Goal: Transaction & Acquisition: Purchase product/service

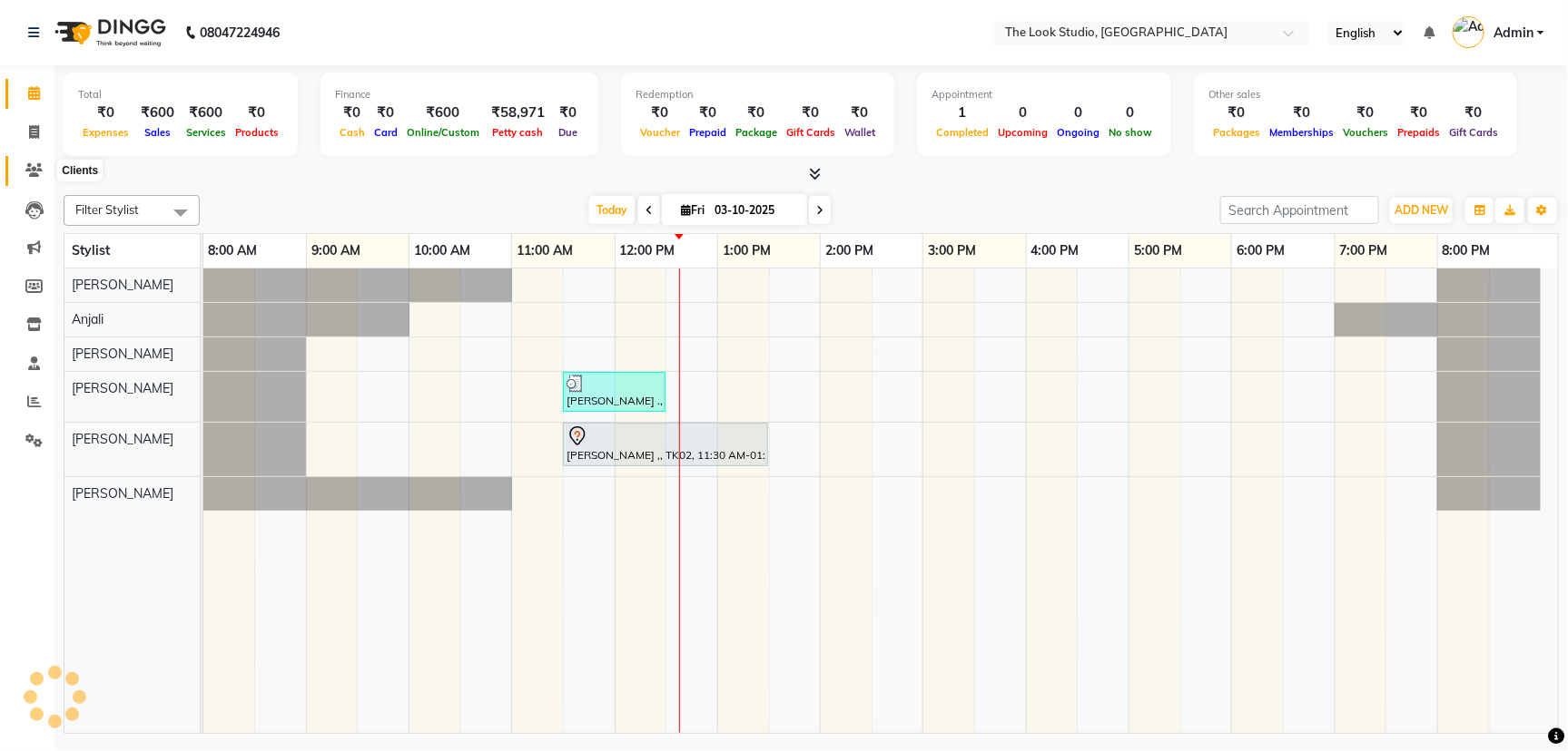
click at [23, 178] on span at bounding box center [33, 171] width 32 height 21
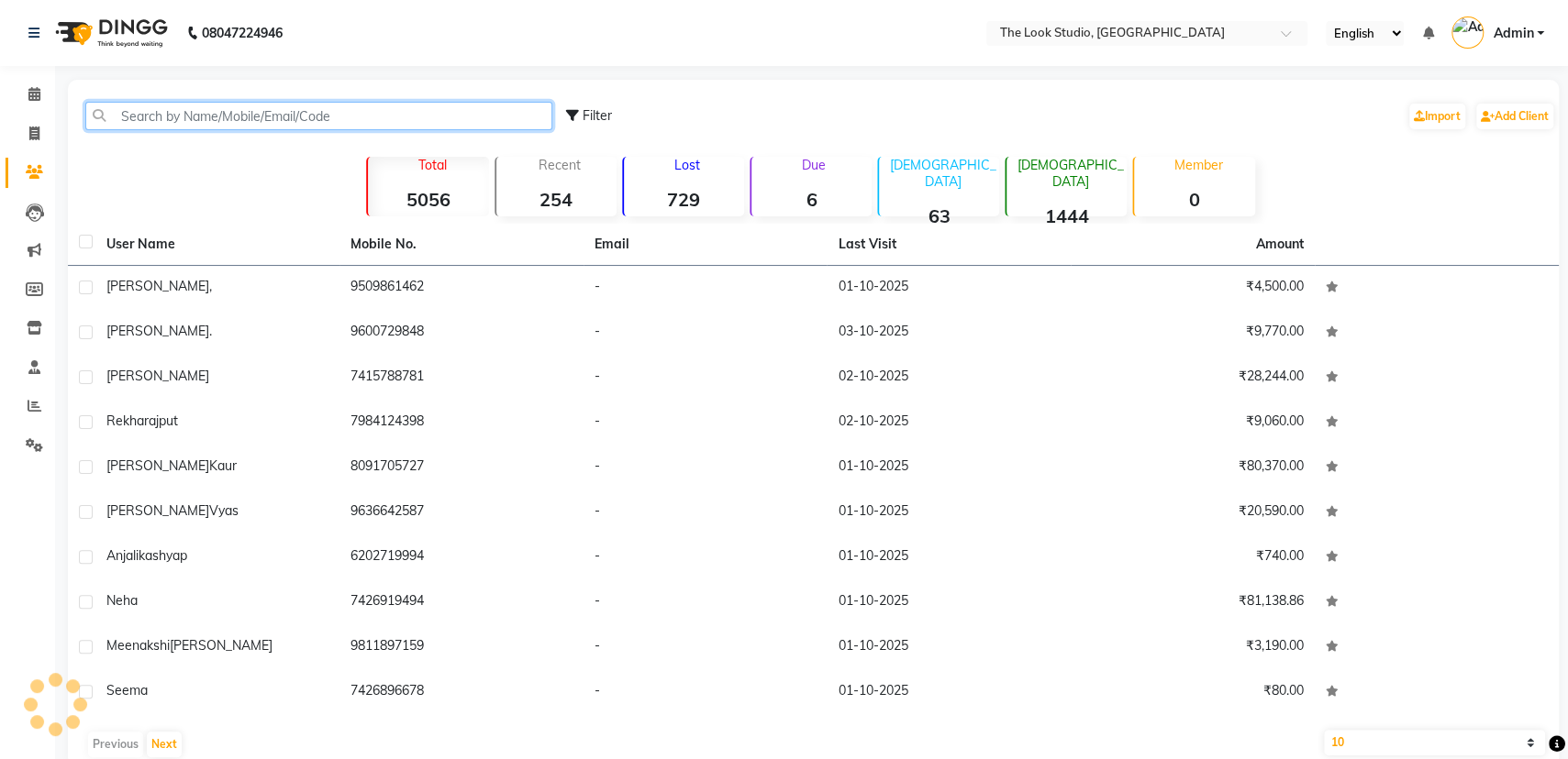
click at [234, 106] on input "text" at bounding box center [318, 115] width 467 height 28
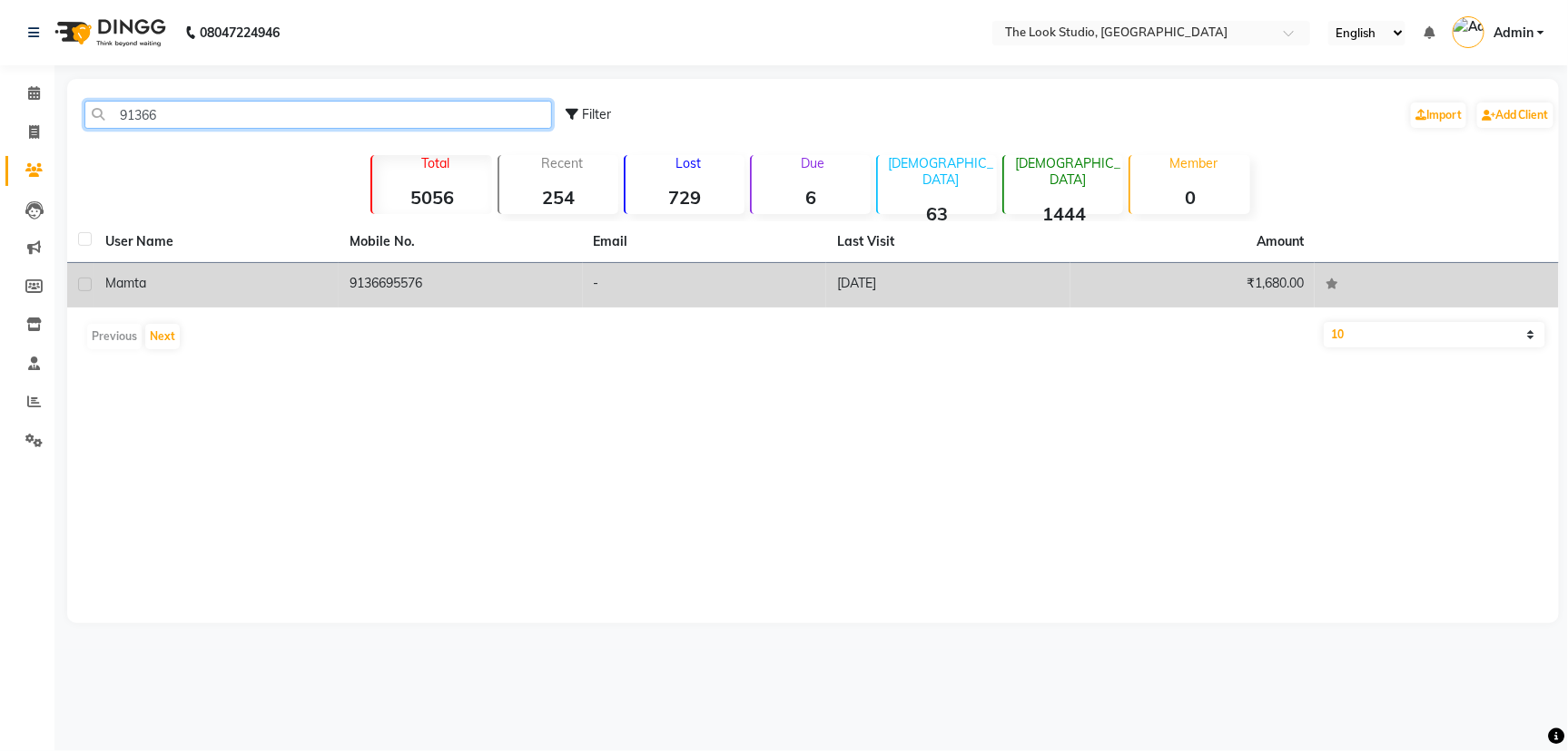
type input "91366"
click at [224, 293] on td "mamta" at bounding box center [216, 285] width 244 height 45
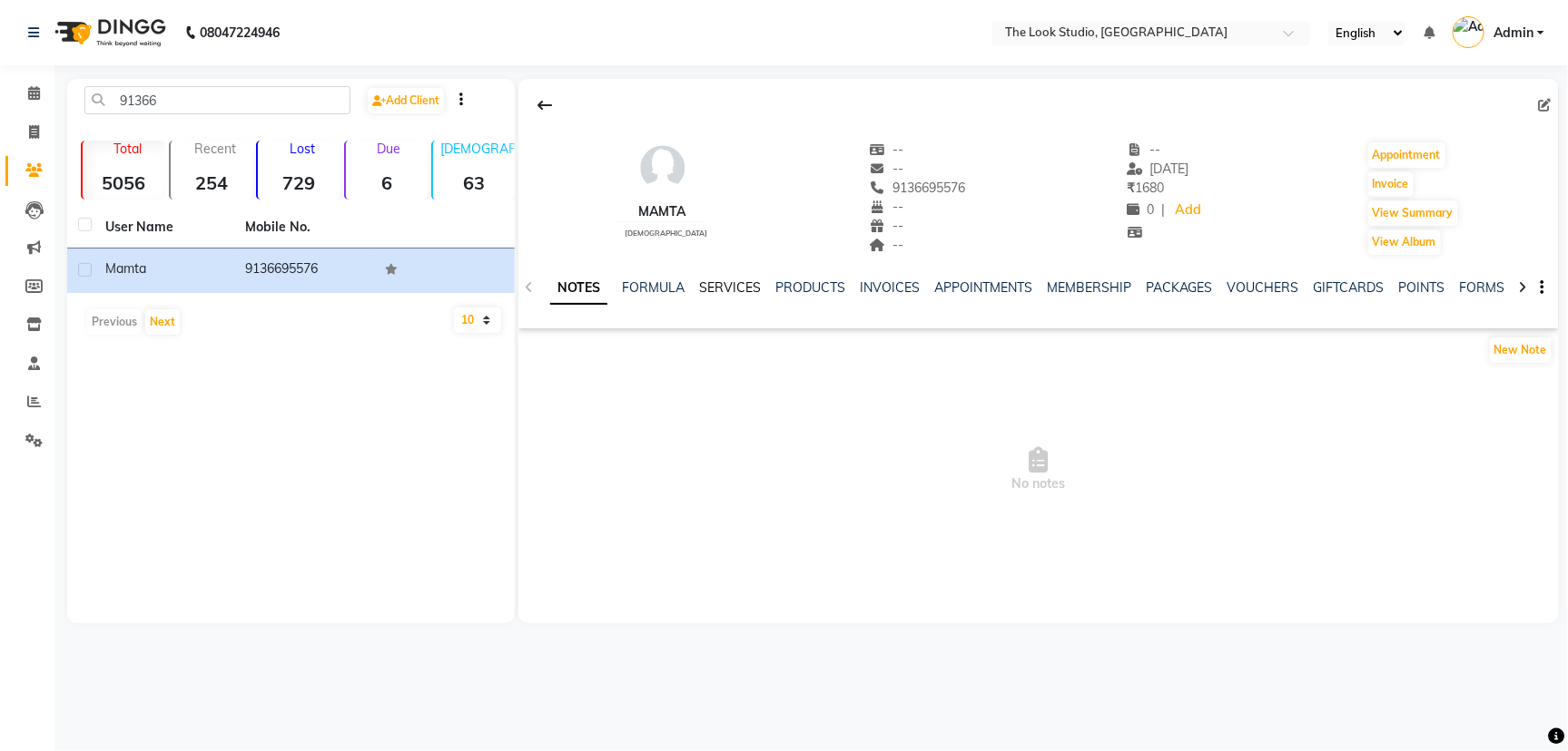
click at [729, 291] on link "SERVICES" at bounding box center [730, 287] width 62 height 16
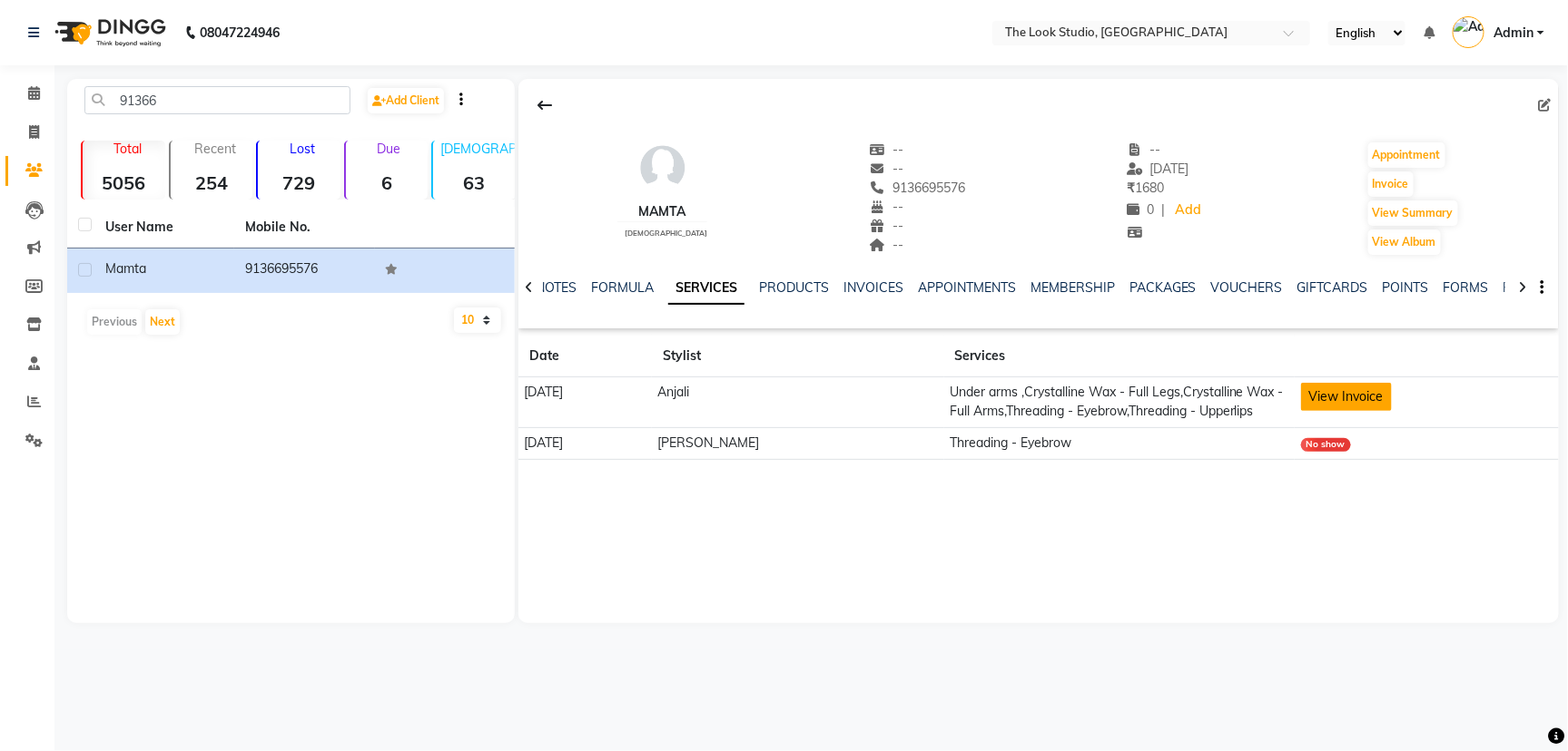
click at [1313, 400] on button "View Invoice" at bounding box center [1346, 397] width 91 height 28
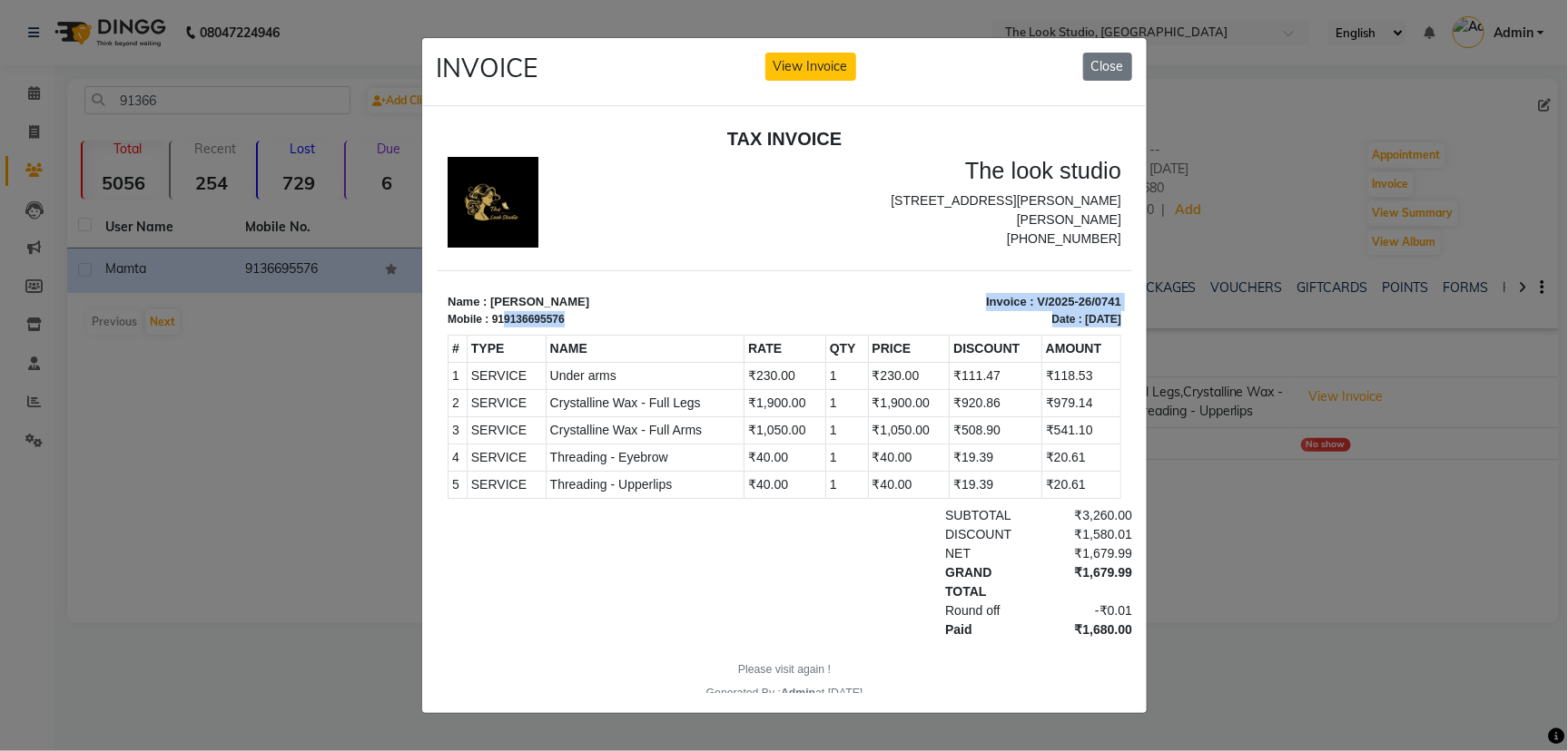
drag, startPoint x: 503, startPoint y: 315, endPoint x: 541, endPoint y: 328, distance: 40.2
click at [539, 328] on div "TAX INVOICE The look studio 4th C Road, Near Ethnix By Raymond Sardarpura, Jodh…" at bounding box center [783, 414] width 695 height 574
click at [557, 312] on div "919136695576" at bounding box center [528, 318] width 73 height 16
drag, startPoint x: 563, startPoint y: 315, endPoint x: 497, endPoint y: 313, distance: 66.0
click at [497, 313] on div "Mobile : 919136695576" at bounding box center [609, 318] width 326 height 16
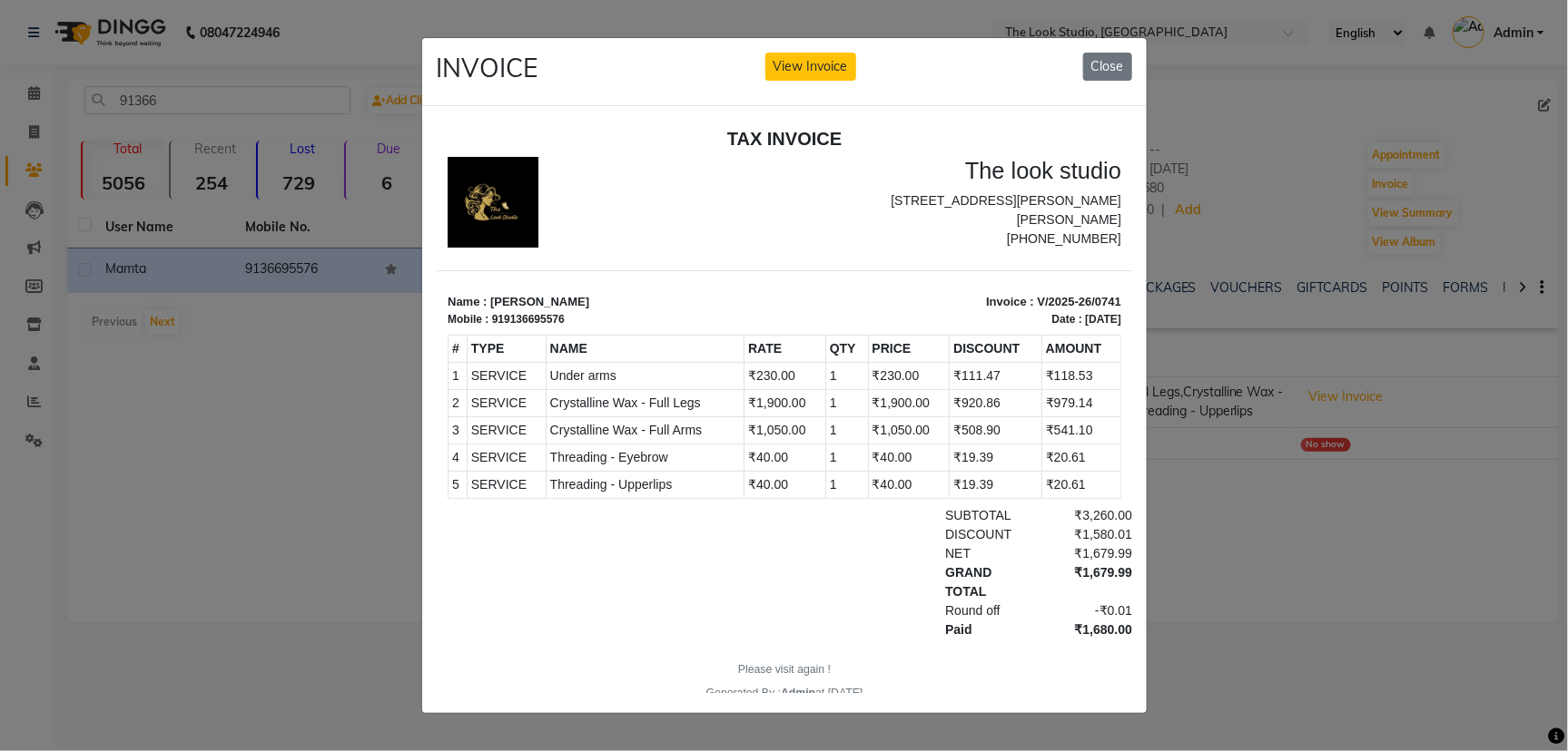
drag, startPoint x: 508, startPoint y: 314, endPoint x: 686, endPoint y: 251, distance: 188.8
click at [686, 250] on div "TAX INVOICE The look studio 4th C Road, Near Ethnix By Raymond Sardarpura, Jodh…" at bounding box center [783, 414] width 695 height 574
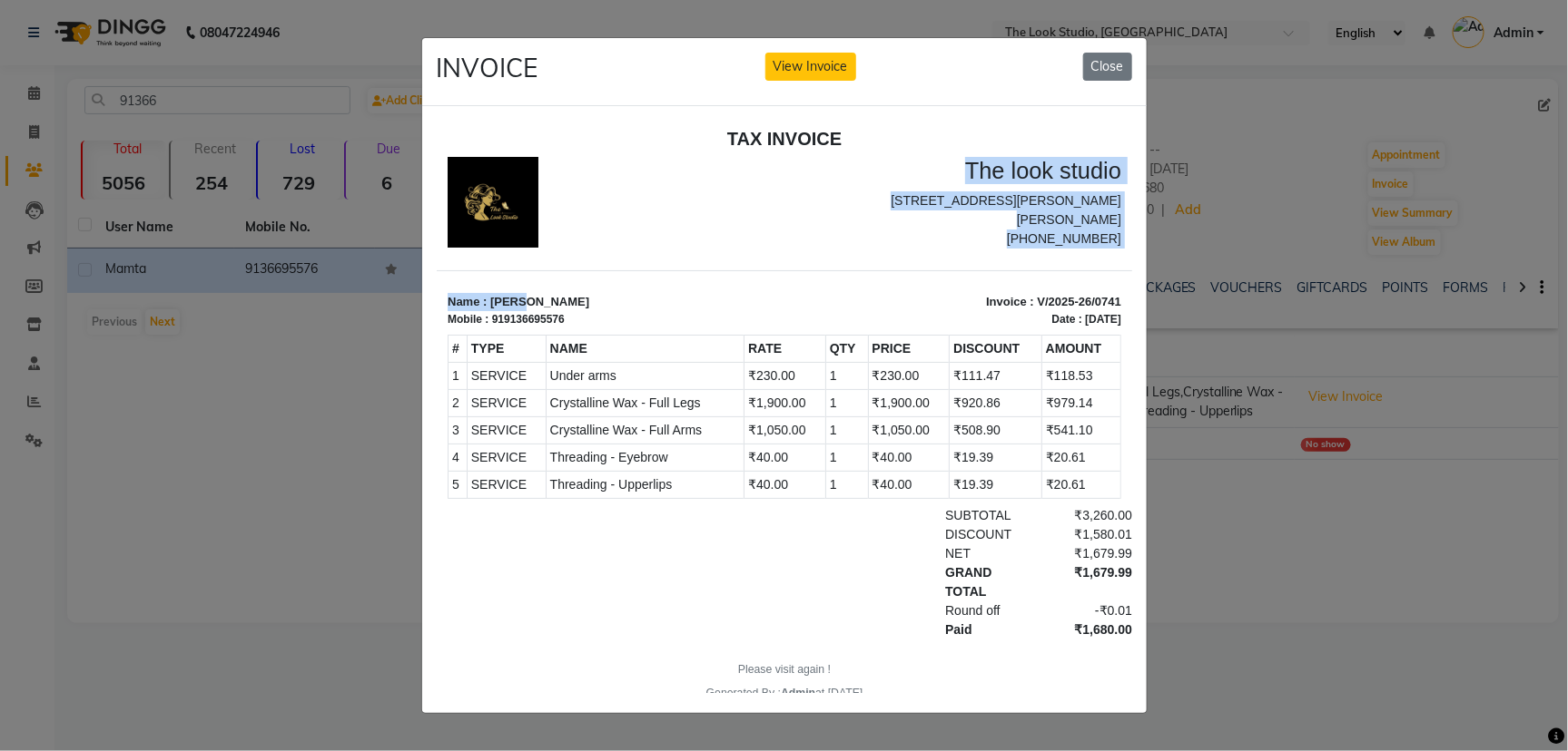
click at [599, 300] on p "Name : mamta" at bounding box center [609, 301] width 326 height 18
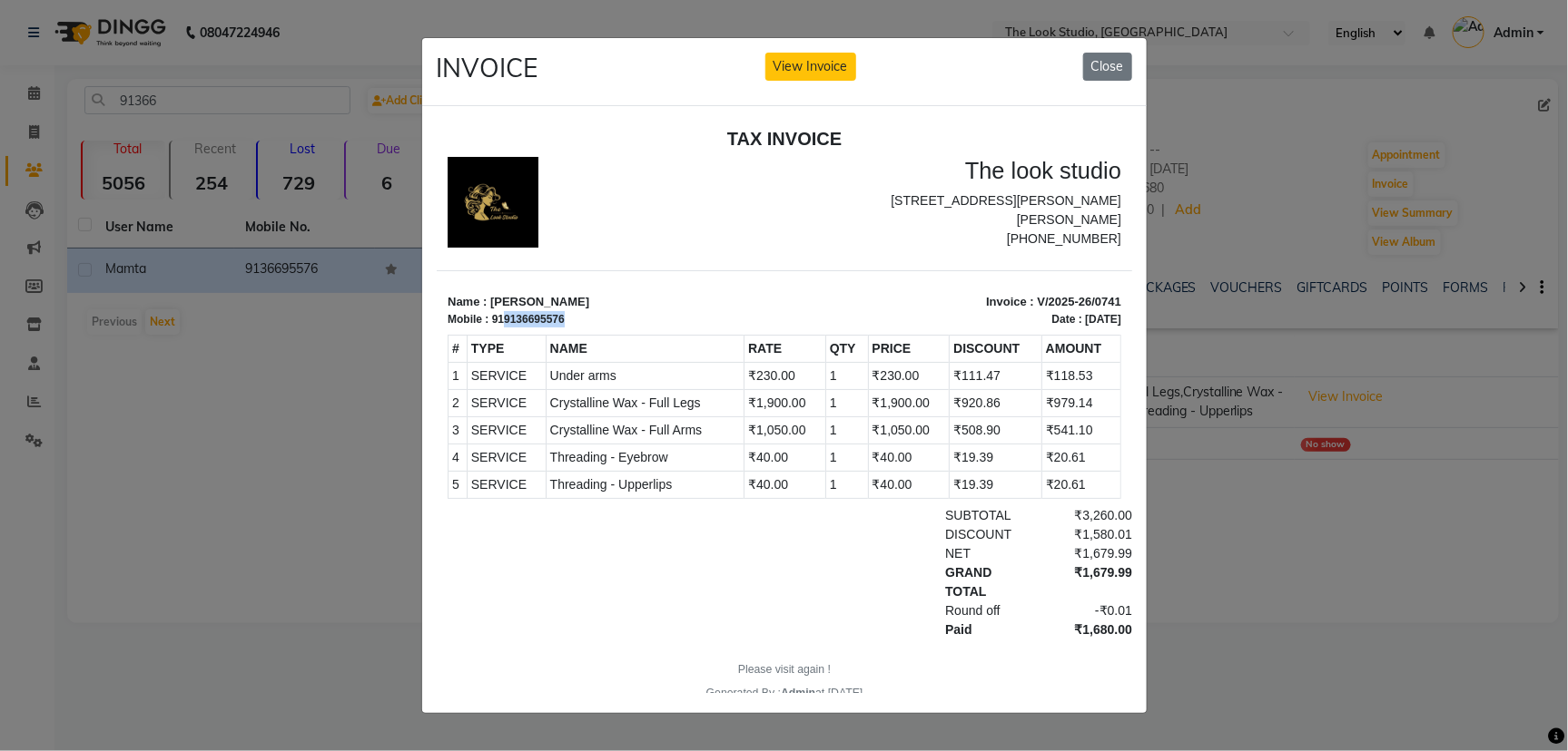
drag, startPoint x: 568, startPoint y: 314, endPoint x: 502, endPoint y: 319, distance: 66.2
click at [502, 319] on div "Mobile : 919136695576" at bounding box center [609, 318] width 326 height 16
copy div "9136695576"
click at [1100, 53] on button "Close" at bounding box center [1107, 66] width 49 height 28
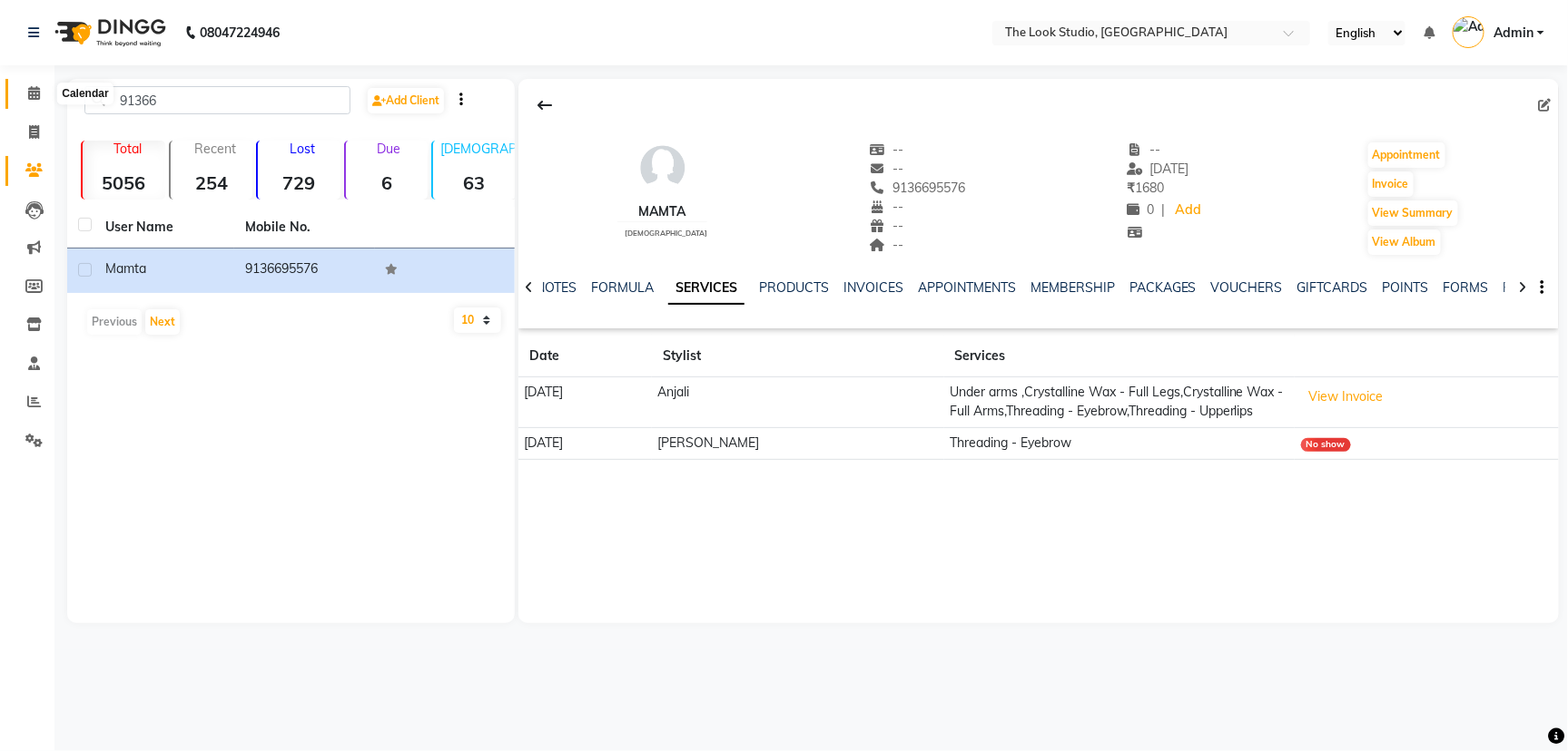
click at [24, 90] on span at bounding box center [33, 94] width 32 height 21
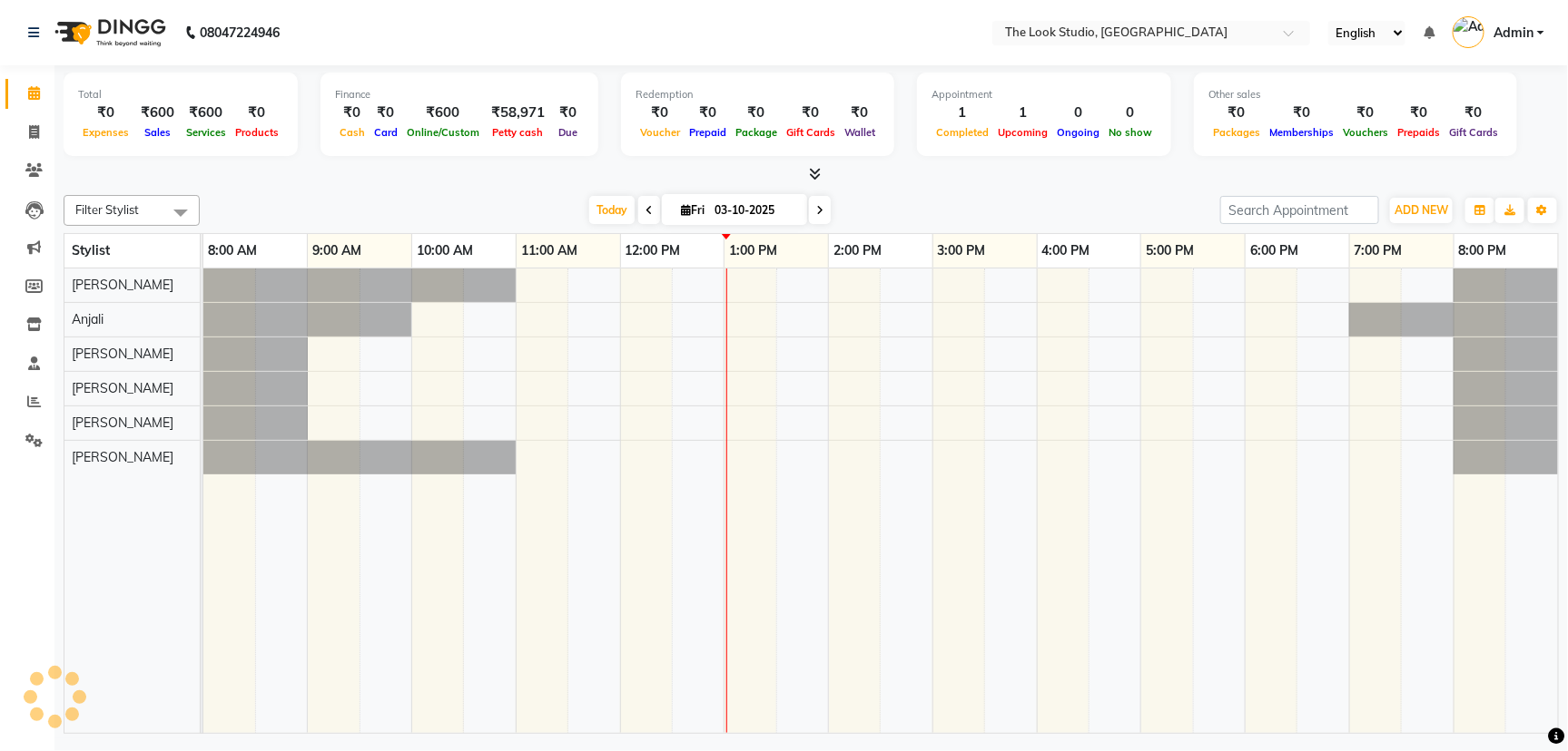
click at [723, 210] on input "03-10-2025" at bounding box center [754, 210] width 91 height 27
select select "10"
select select "2025"
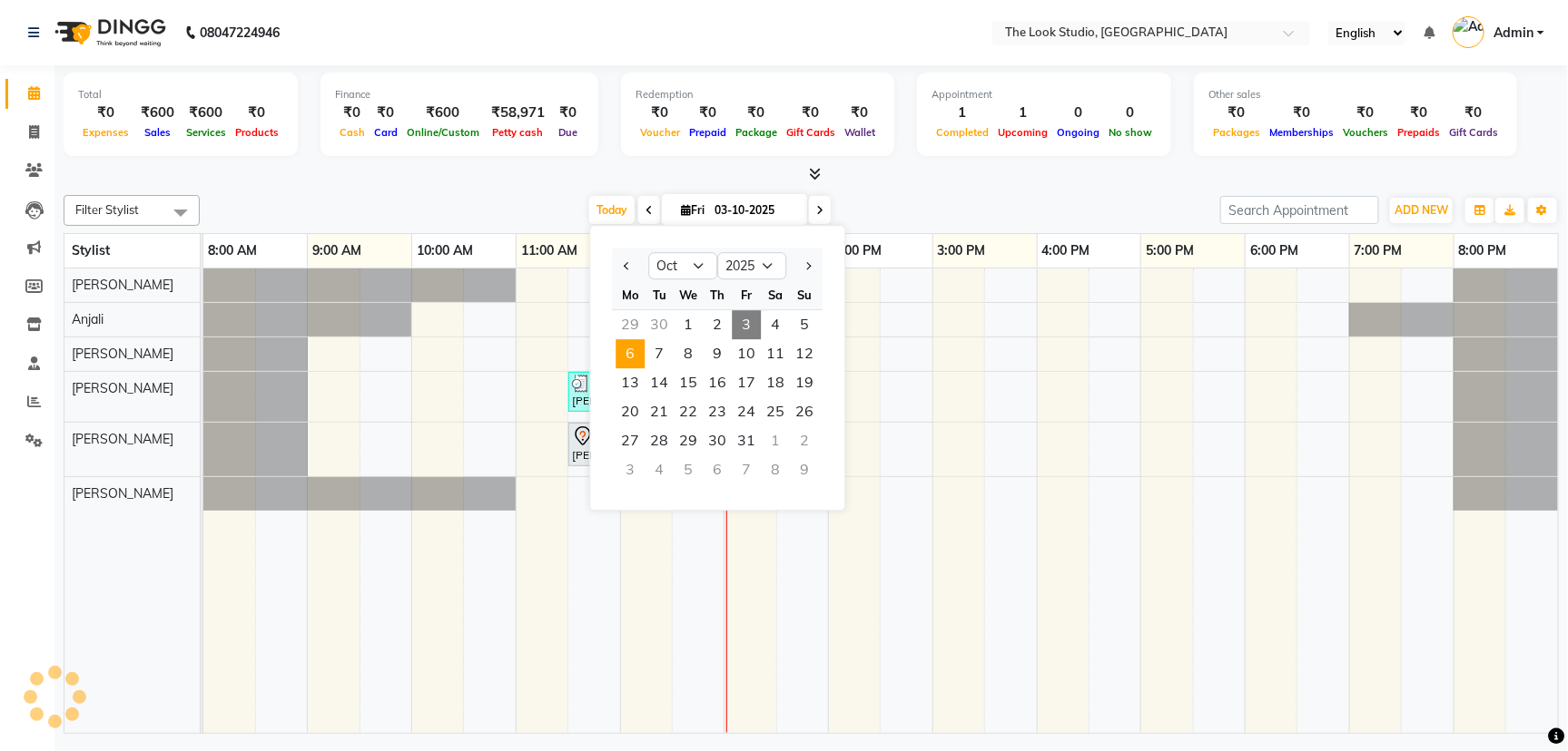
click at [629, 348] on span "6" at bounding box center [630, 354] width 29 height 29
type input "[DATE]"
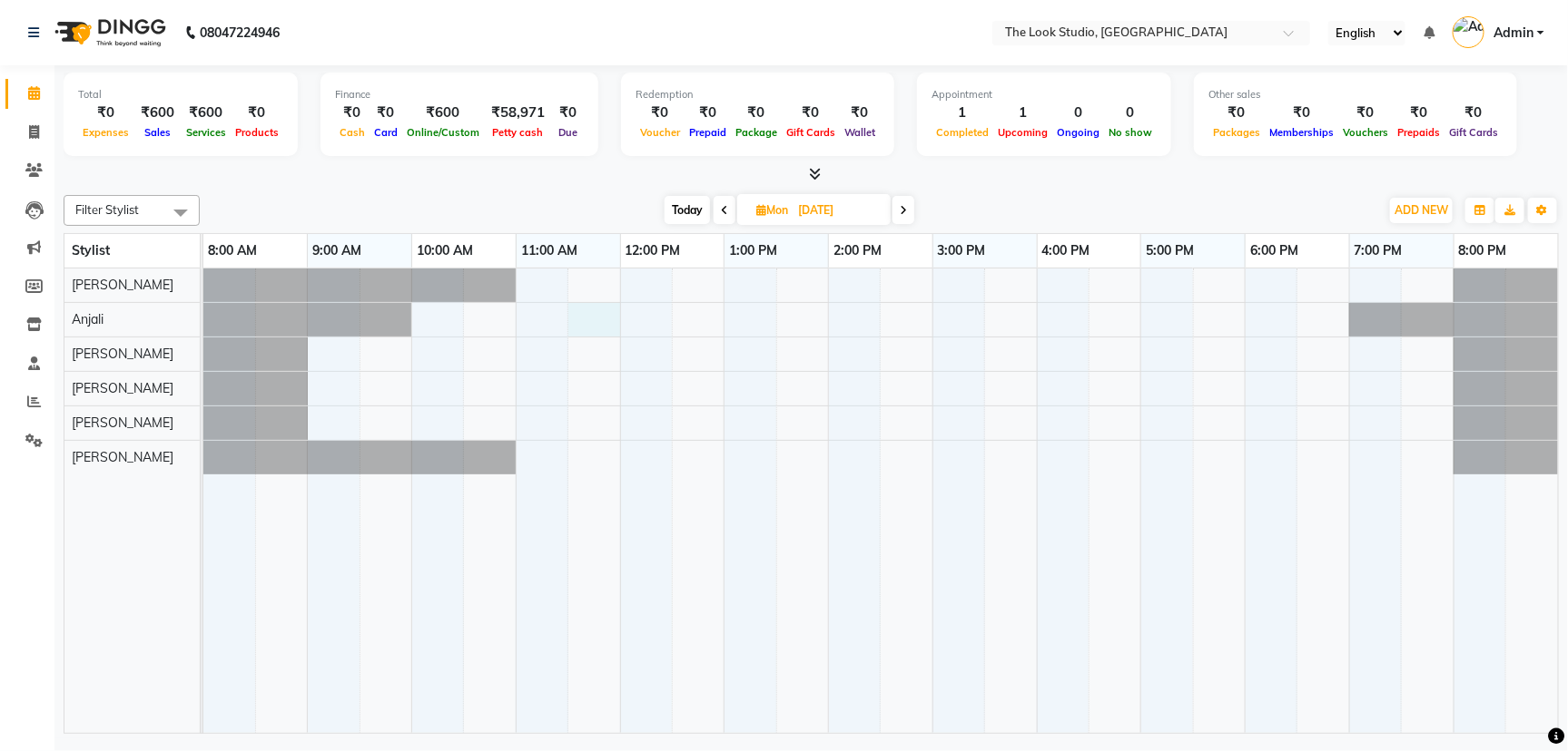
click at [577, 307] on div at bounding box center [881, 501] width 1355 height 464
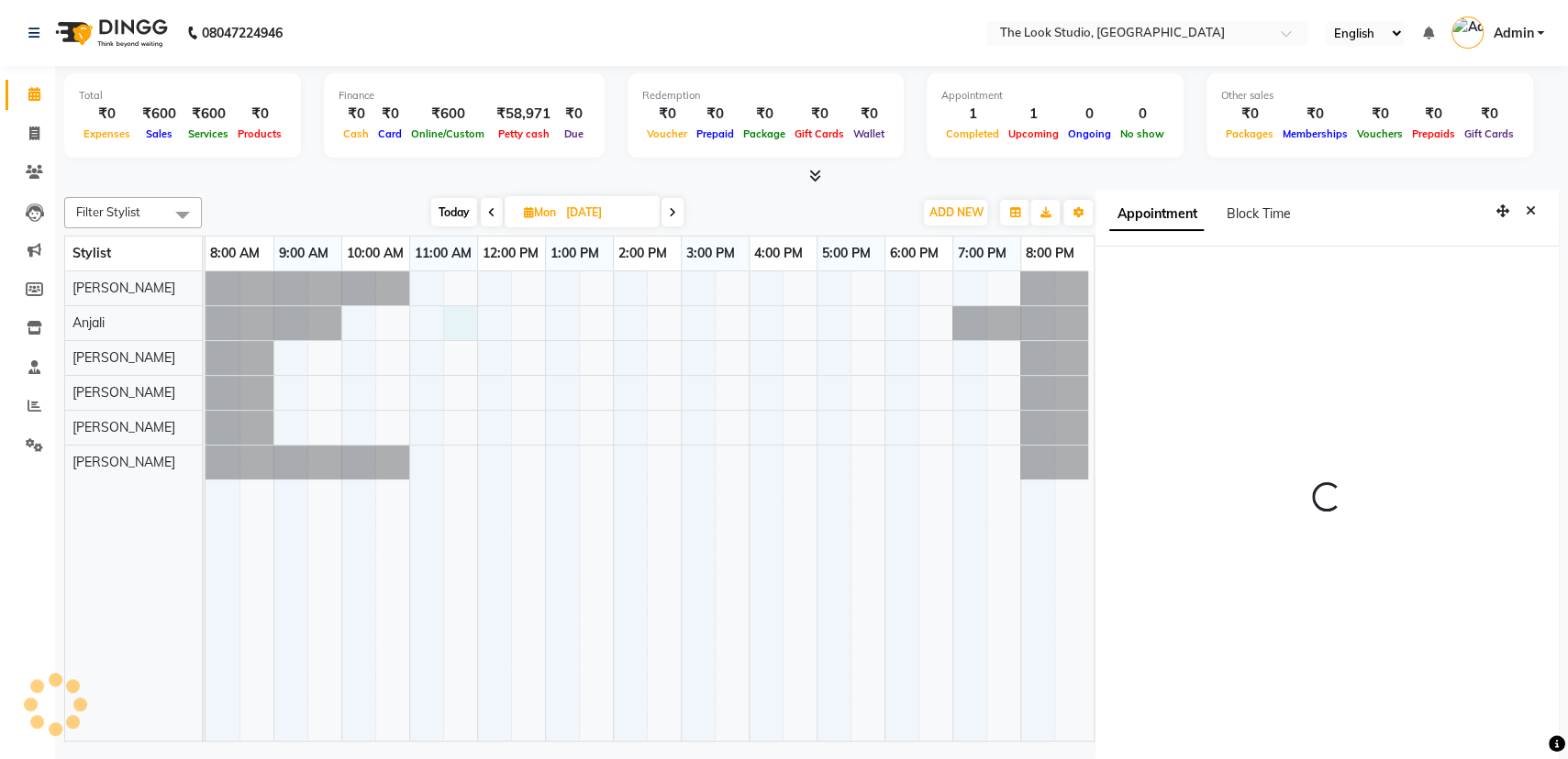
scroll to position [5, 0]
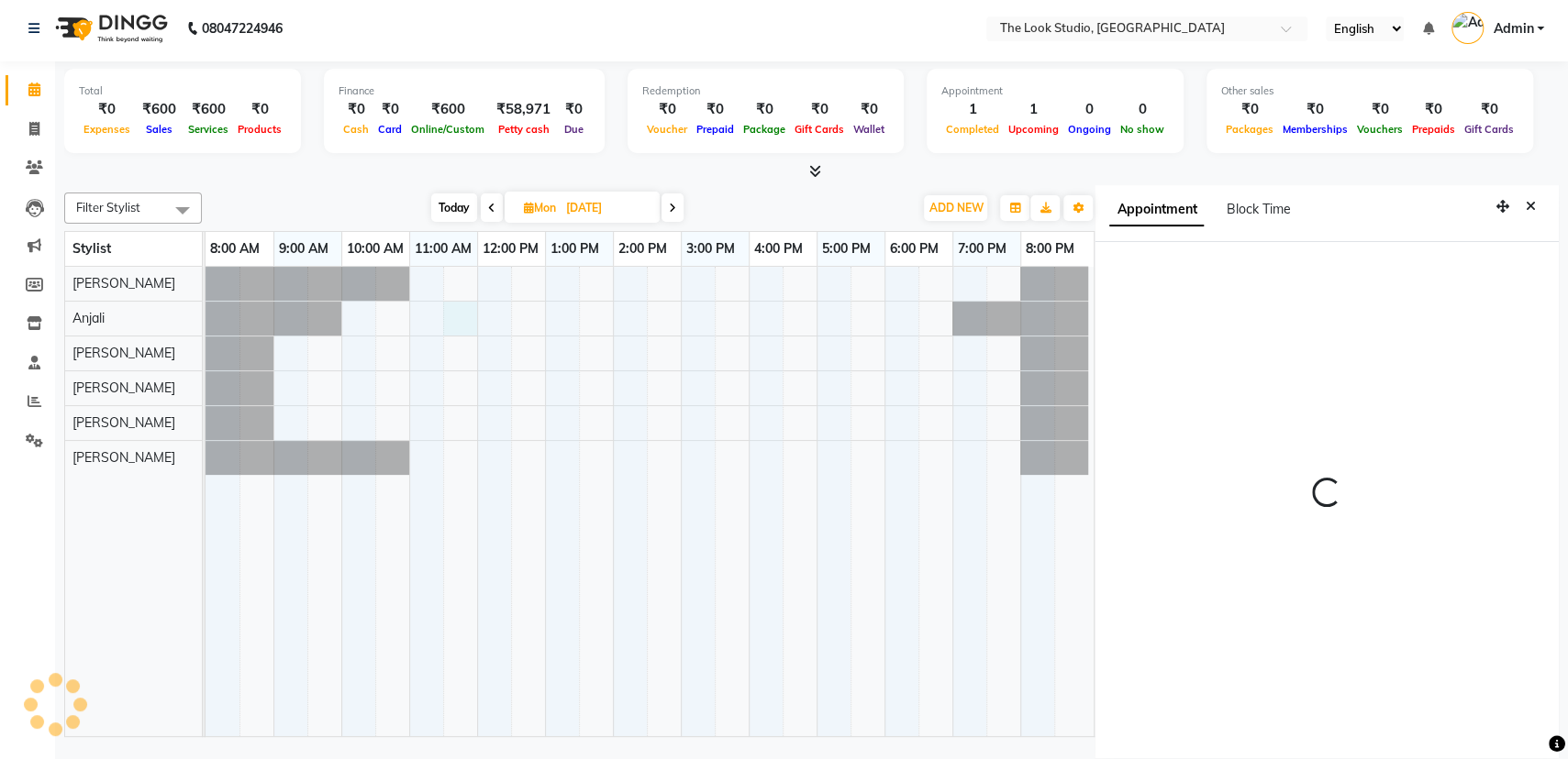
select select "690"
select select "45012"
select select "tentative"
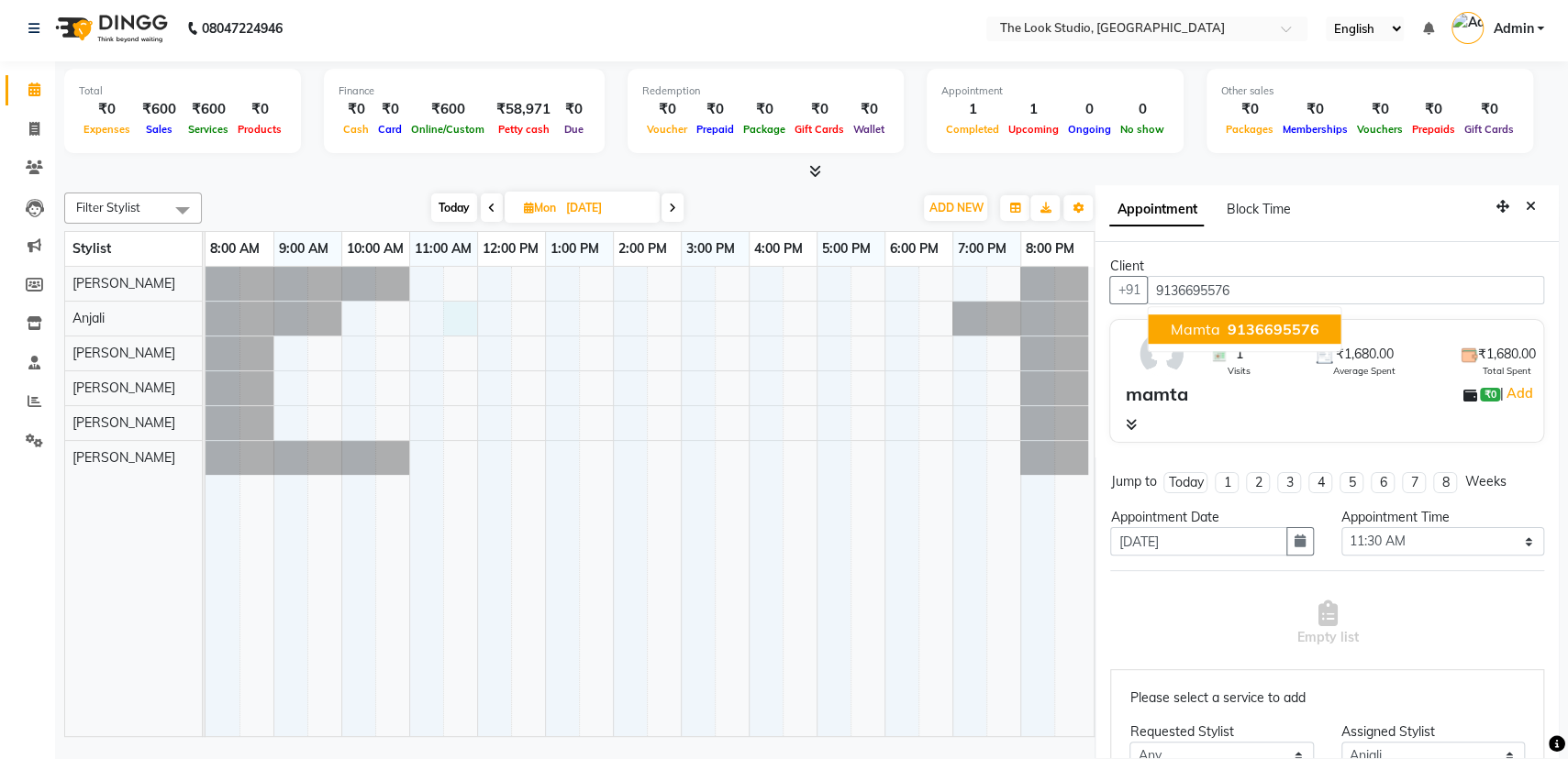
click at [1299, 329] on span "9136695576" at bounding box center [1273, 328] width 92 height 18
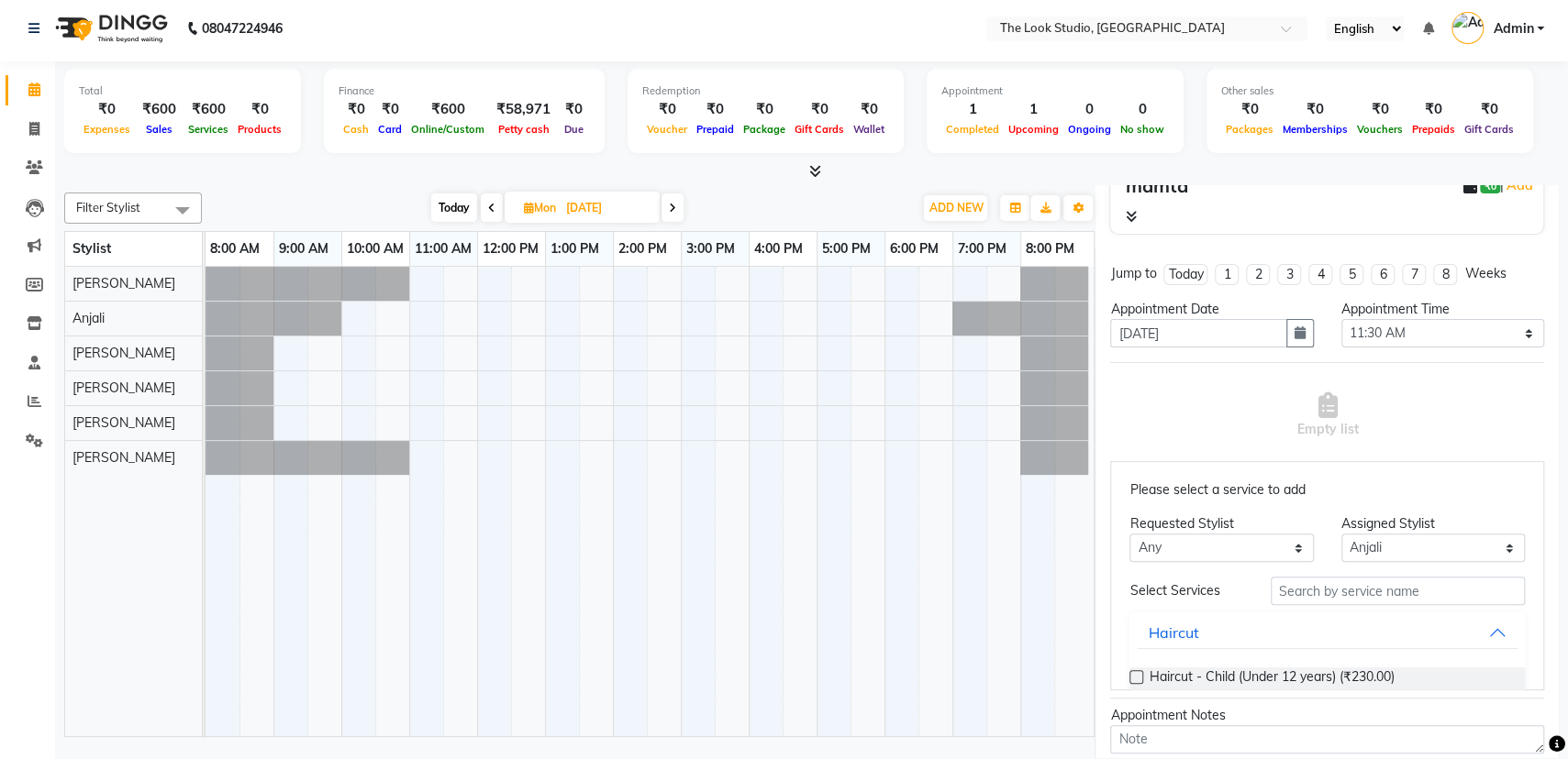
scroll to position [316, 0]
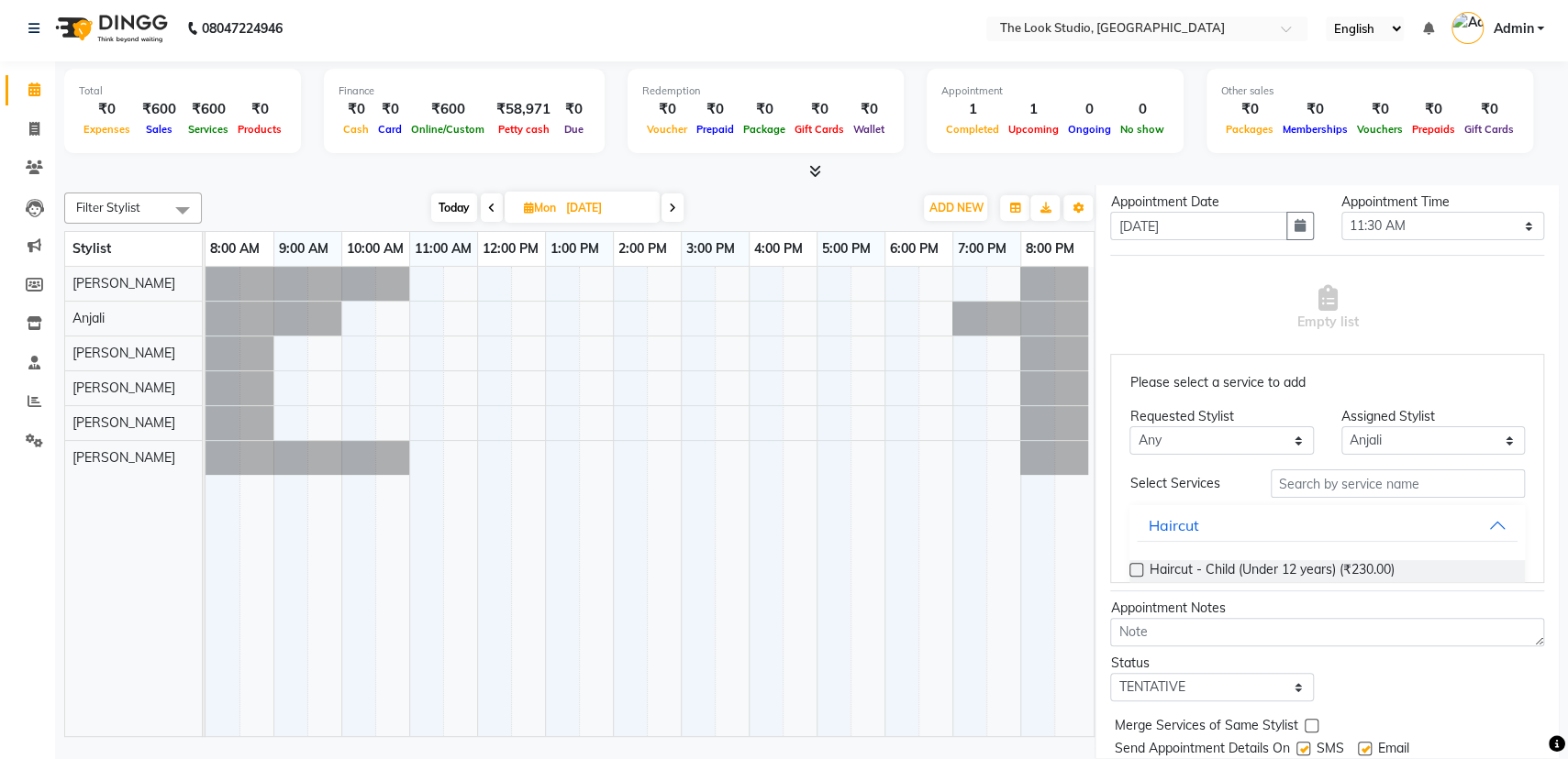
type input "9136695576"
click at [1294, 491] on input "text" at bounding box center [1397, 483] width 254 height 28
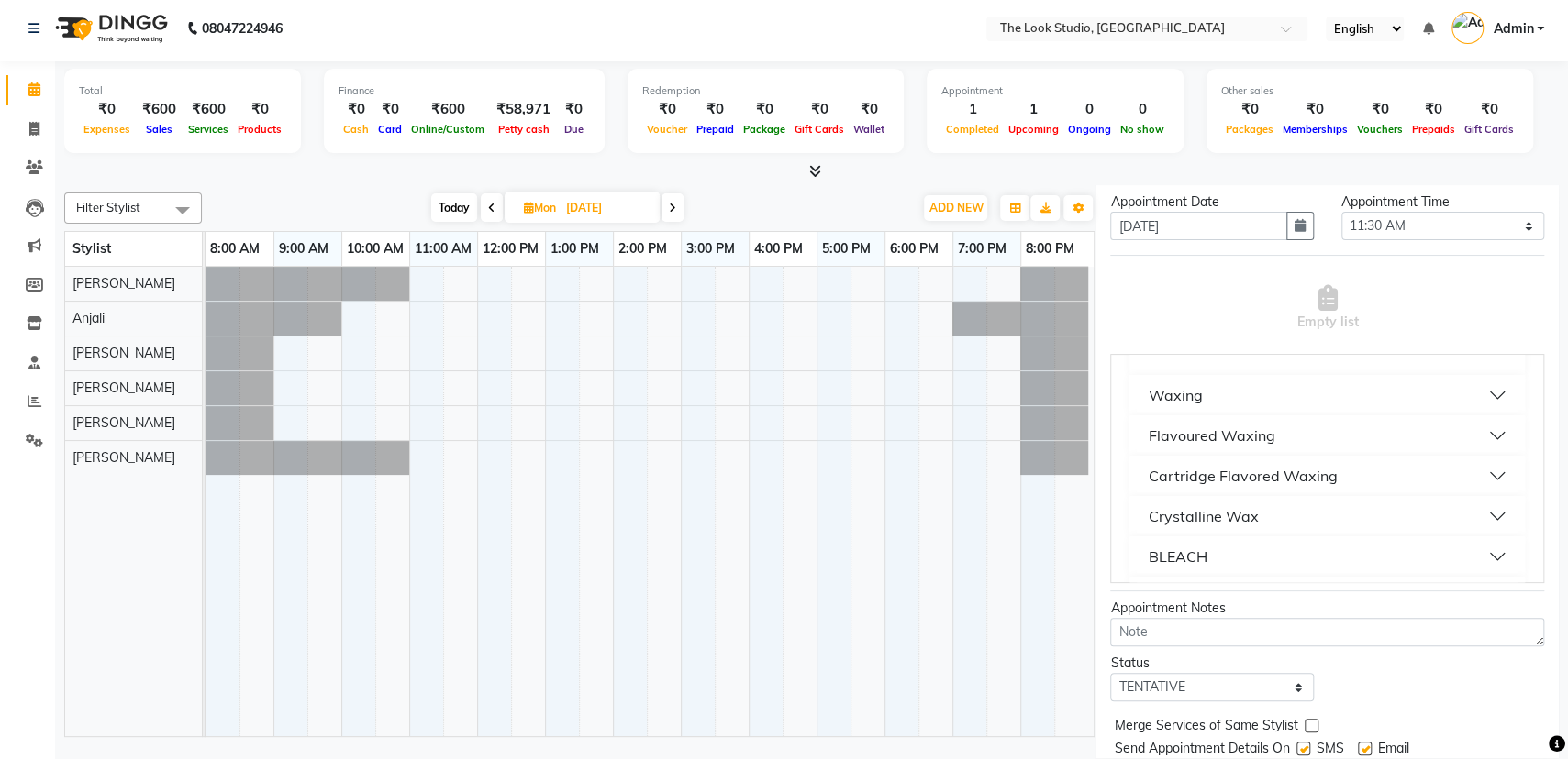
scroll to position [367, 0]
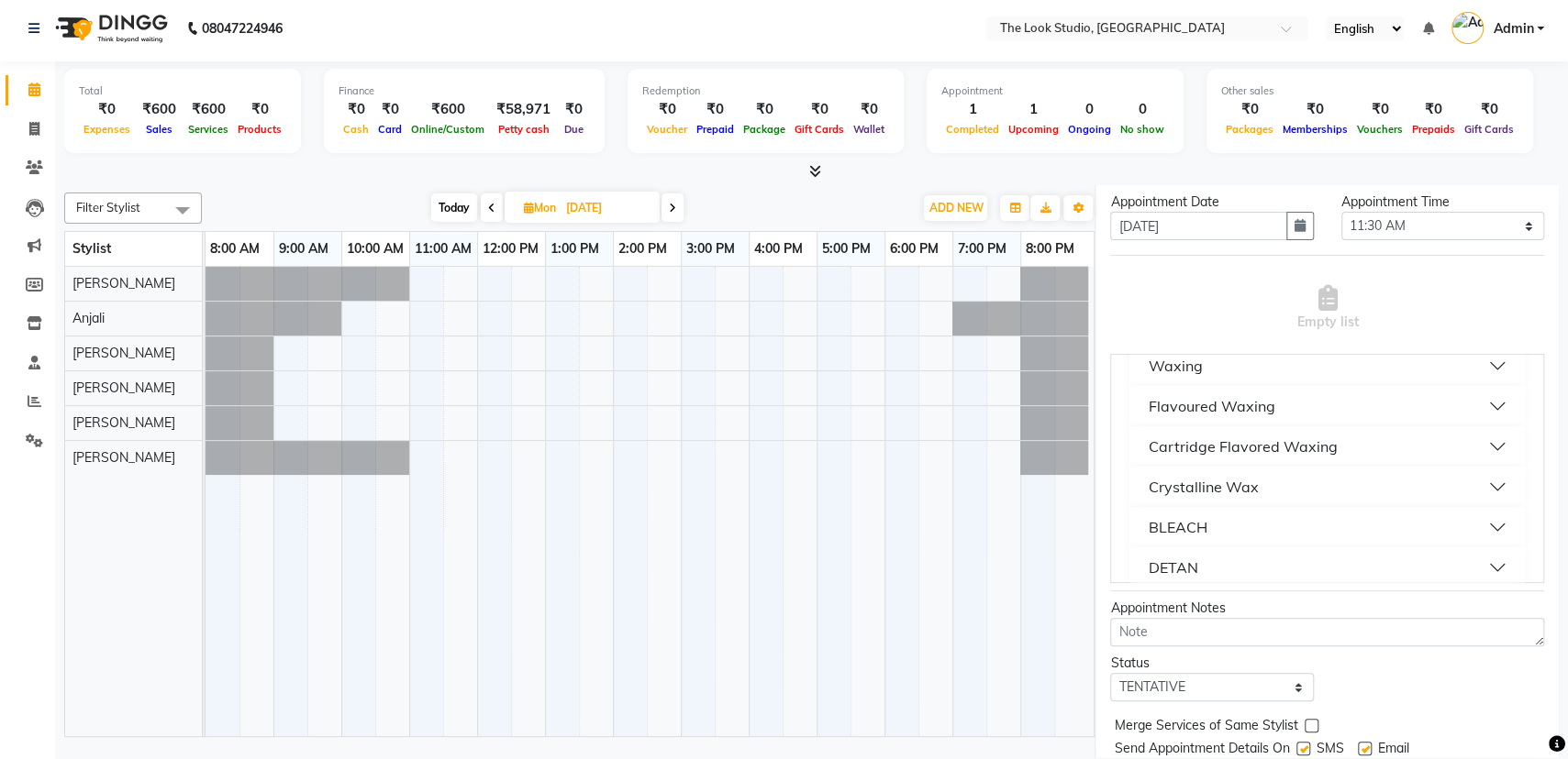
type input "full"
click at [1453, 475] on button "Crystalline Wax" at bounding box center [1327, 487] width 381 height 33
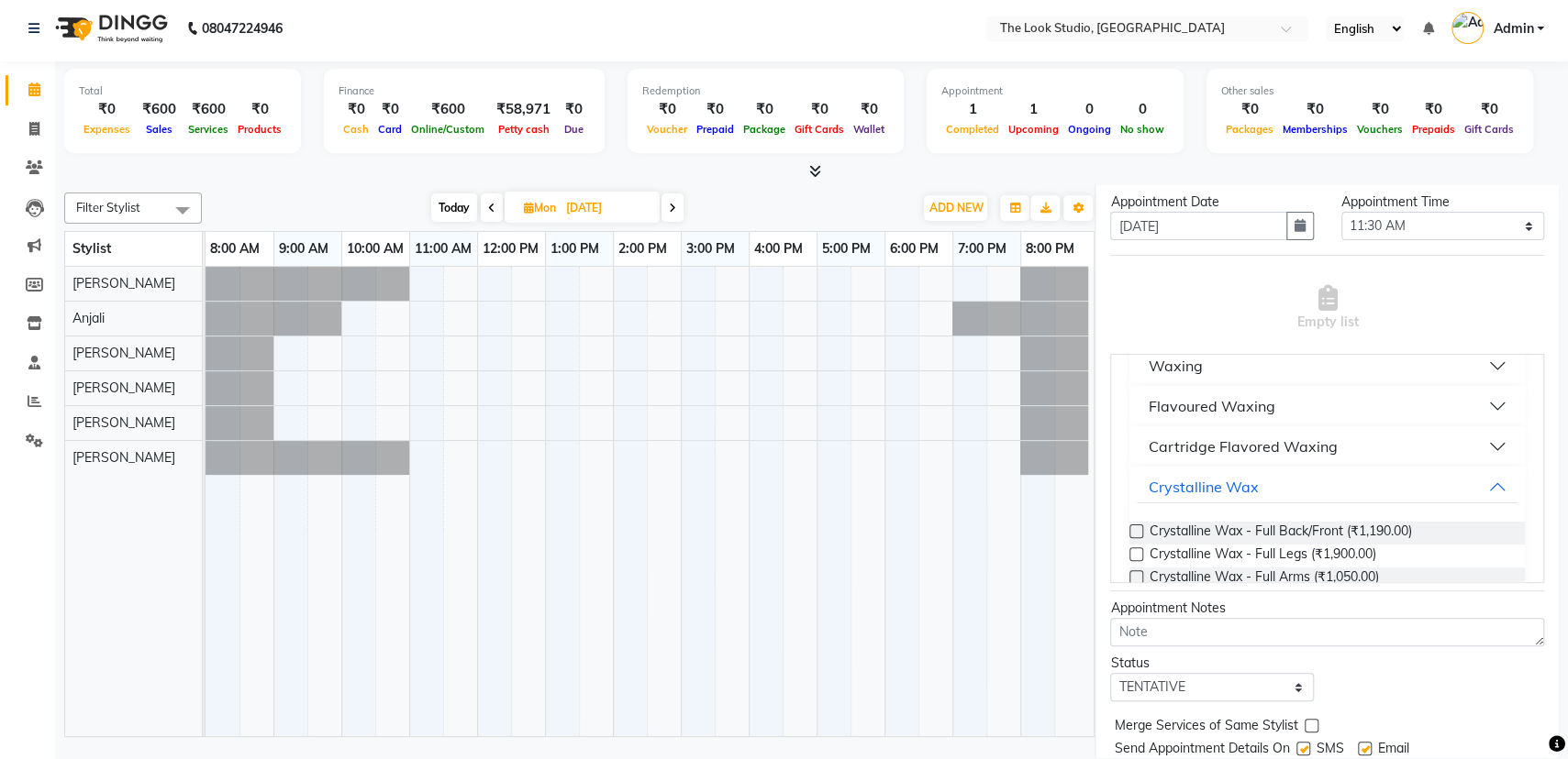
click at [1141, 571] on label at bounding box center [1136, 577] width 14 height 14
click at [1141, 574] on input "checkbox" at bounding box center [1135, 579] width 12 height 12
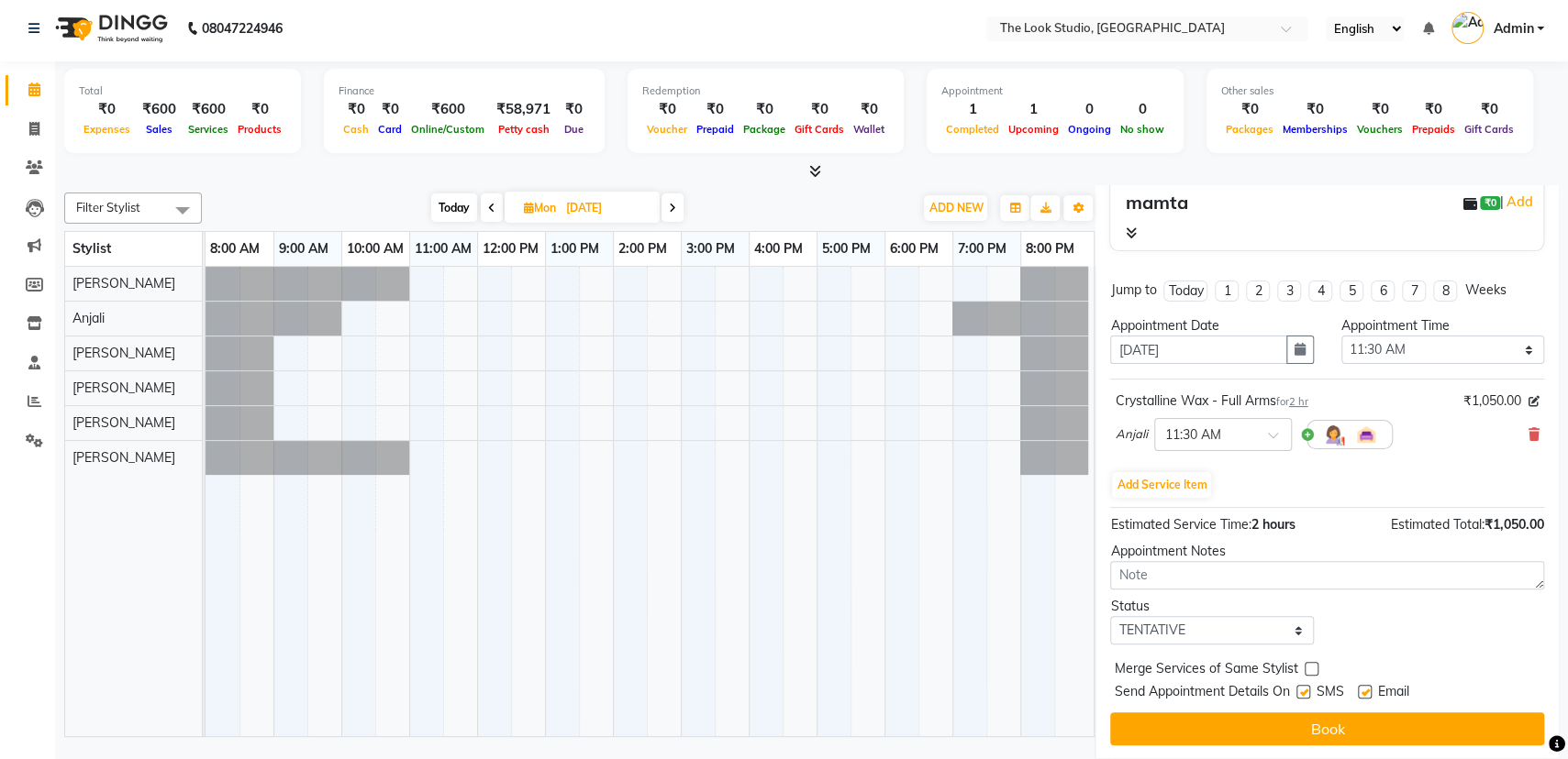
click at [1368, 689] on label at bounding box center [1364, 691] width 14 height 14
click at [1368, 689] on input "checkbox" at bounding box center [1363, 693] width 12 height 12
checkbox input "false"
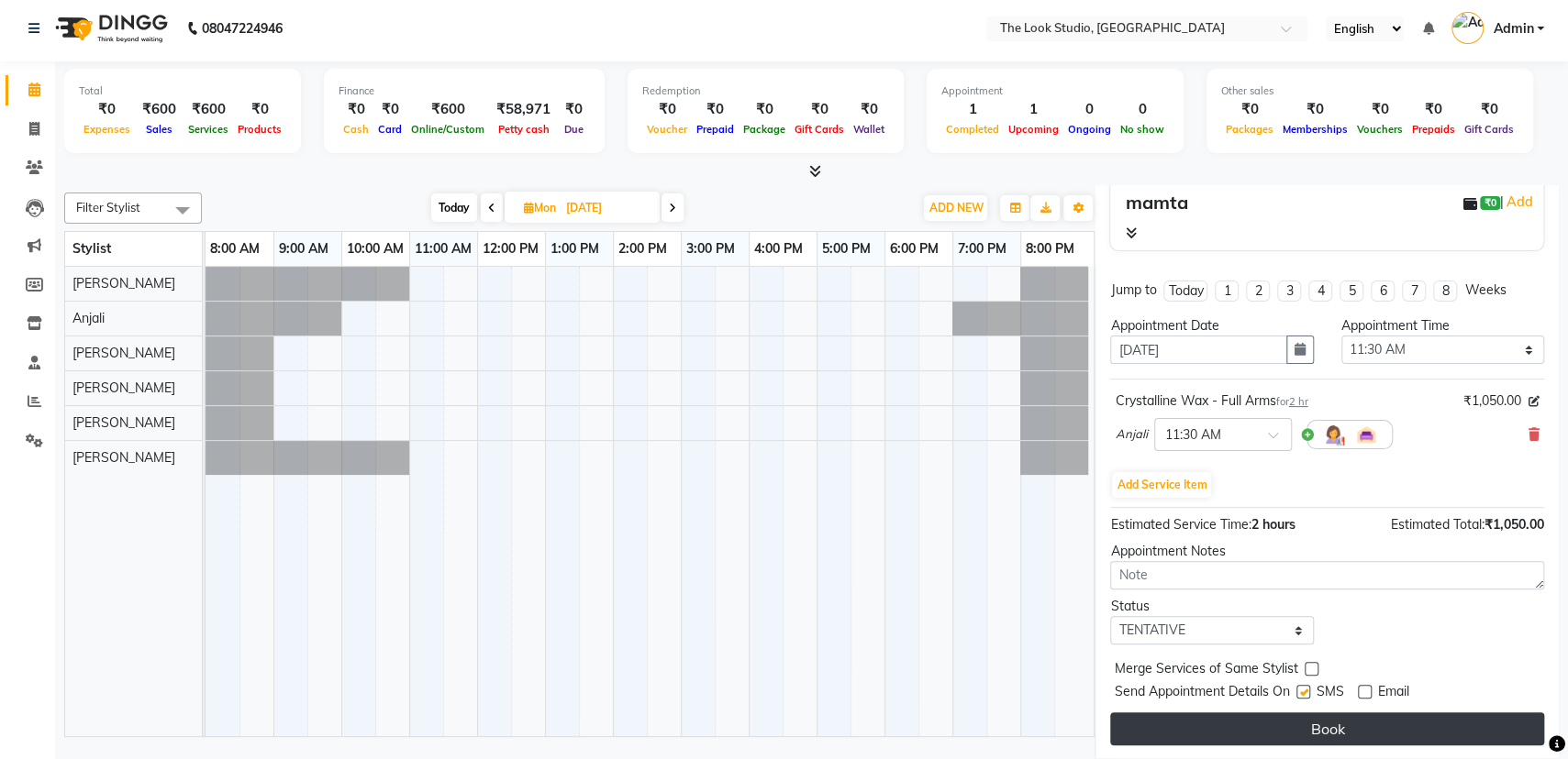
click at [1343, 720] on button "Book" at bounding box center [1326, 729] width 434 height 33
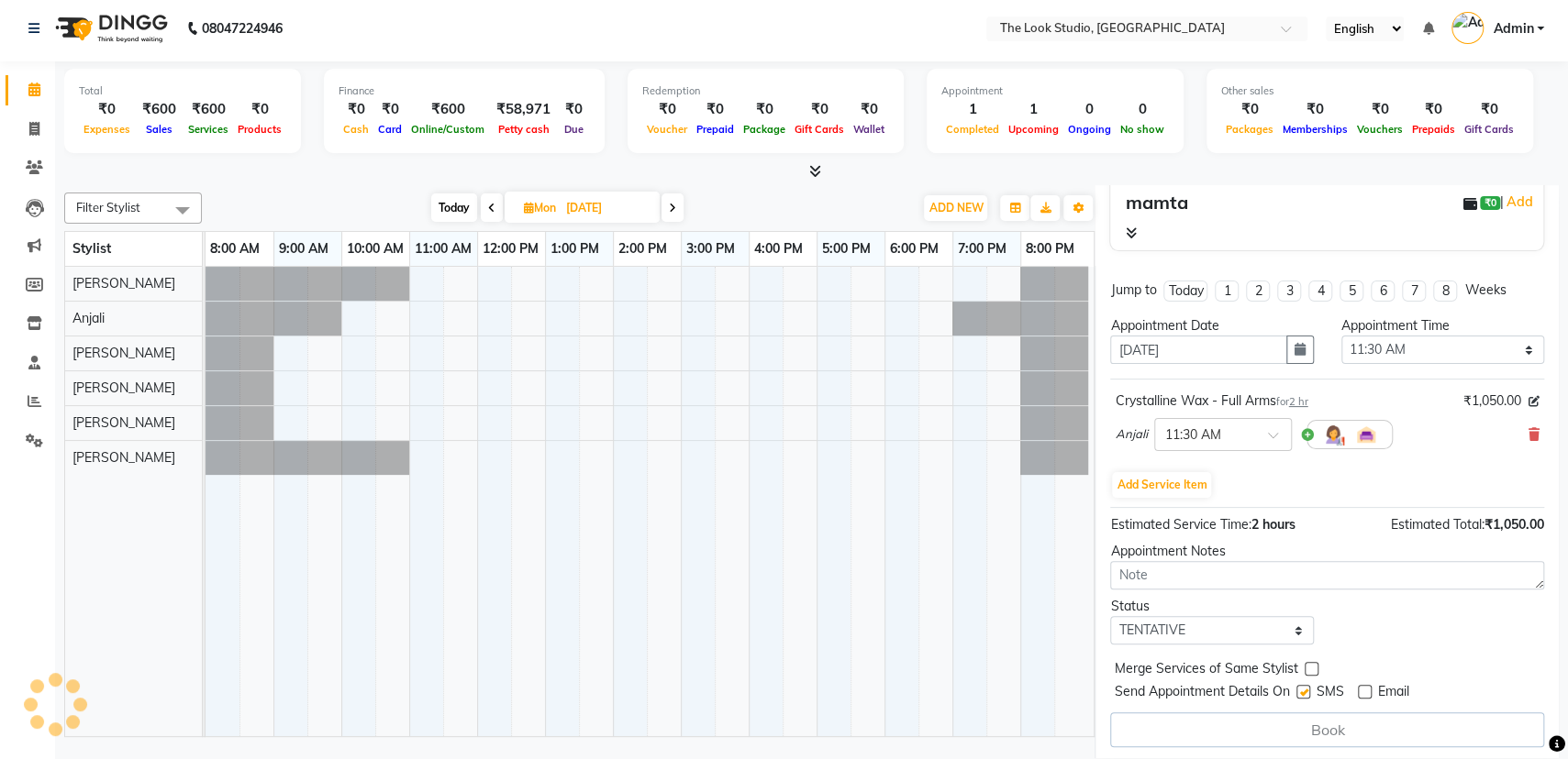
scroll to position [0, 0]
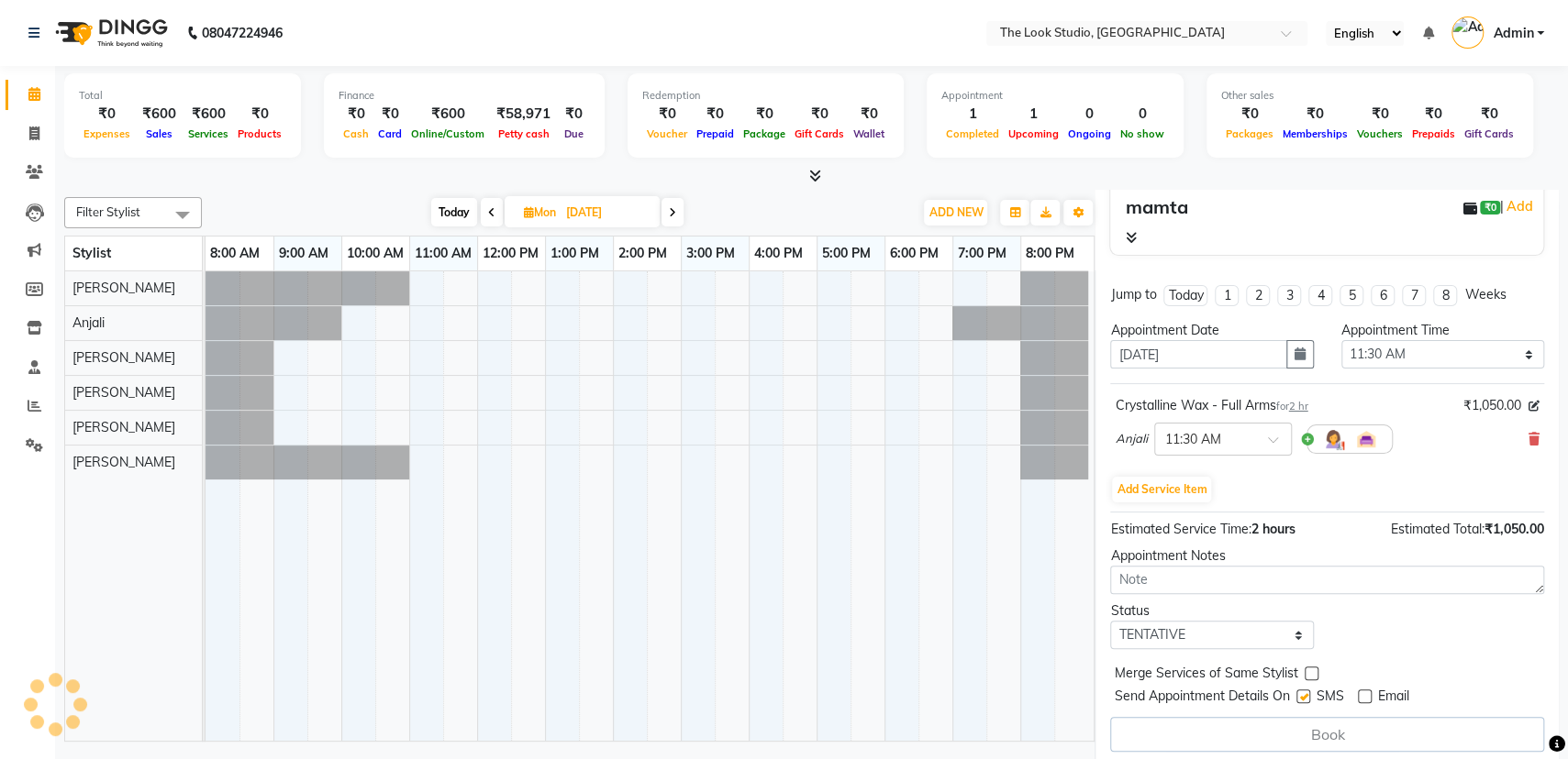
select select "45012"
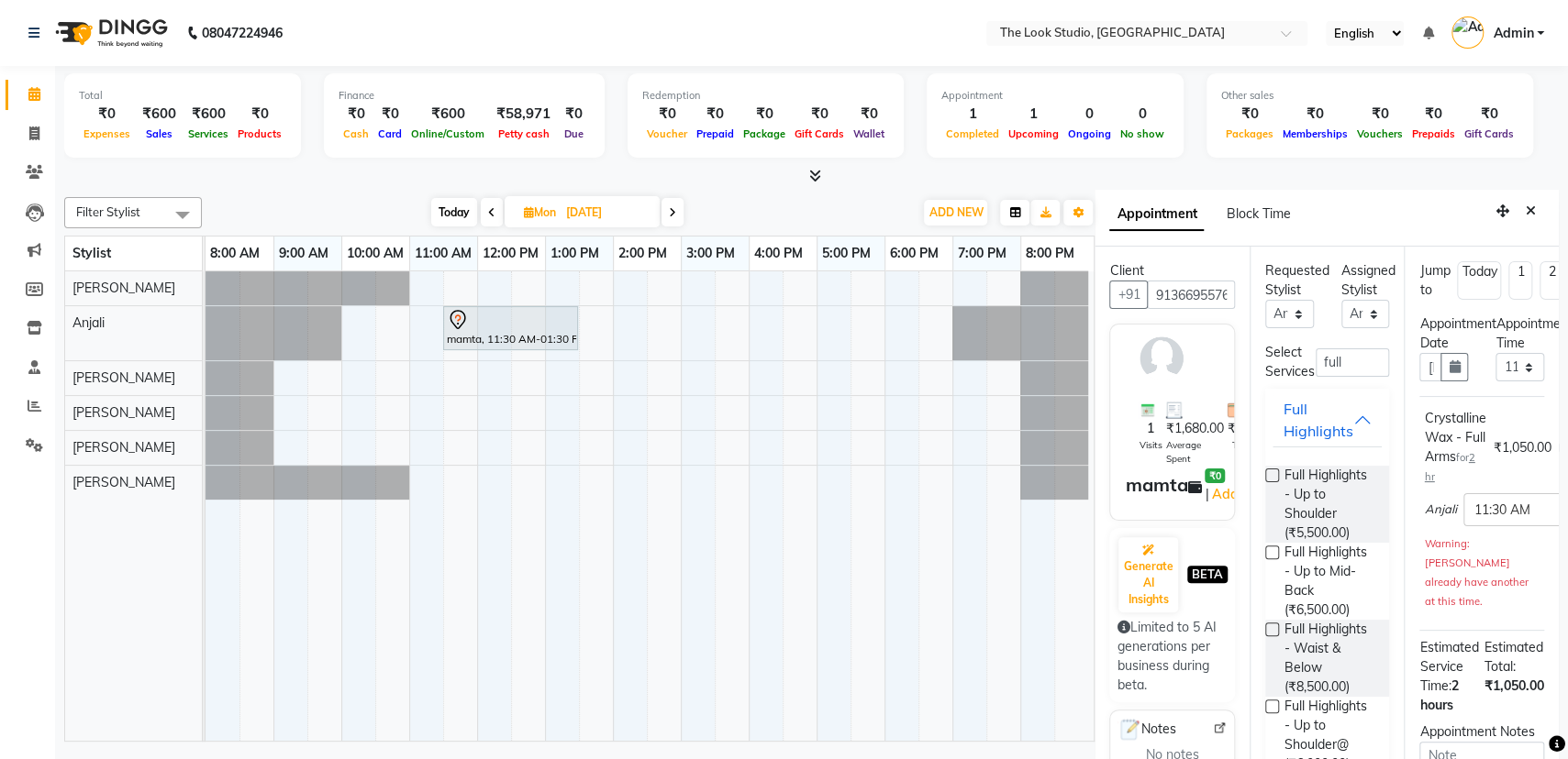
click at [1518, 212] on button "Close" at bounding box center [1531, 211] width 27 height 28
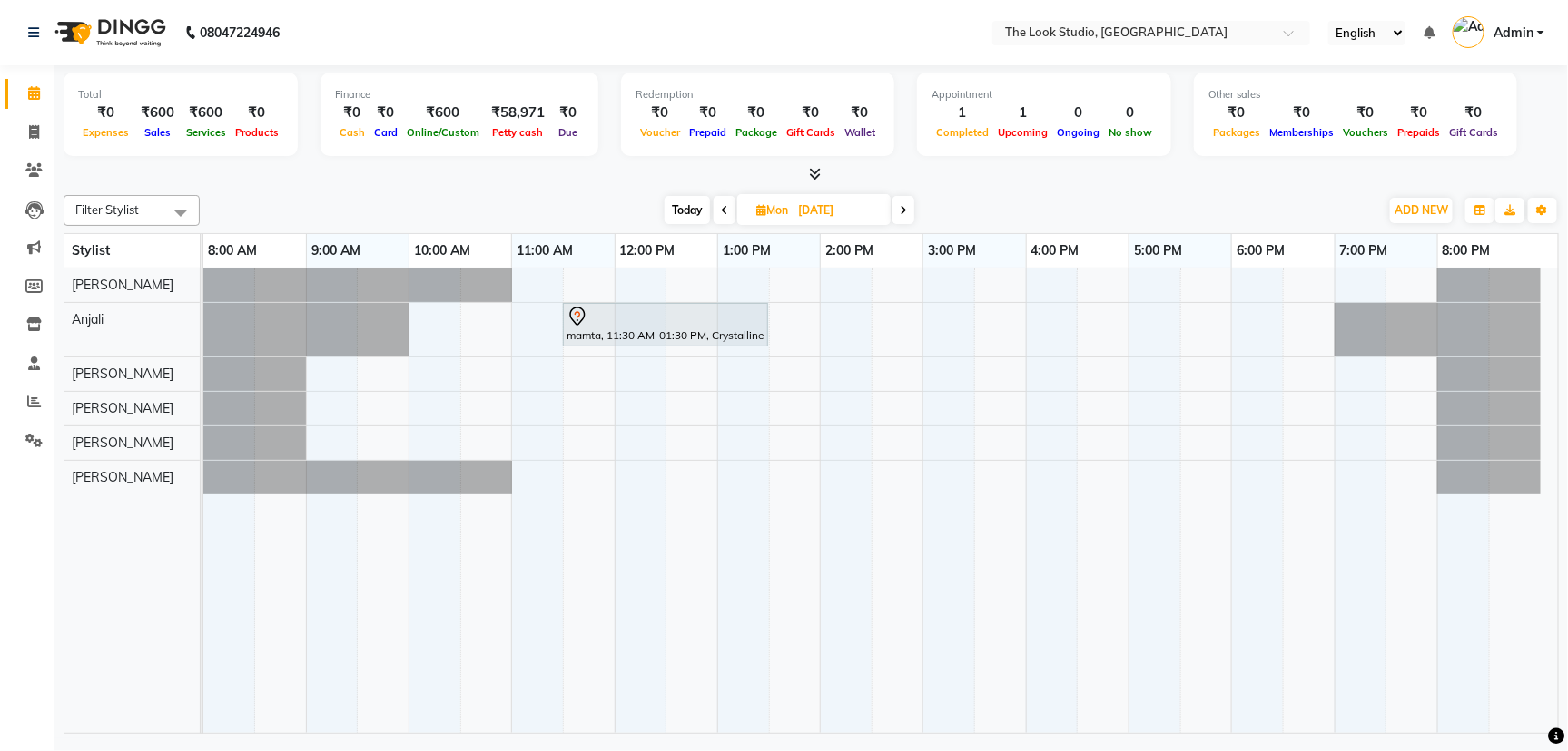
click at [782, 218] on span "[DATE]" at bounding box center [814, 209] width 153 height 31
click at [824, 207] on input "[DATE]" at bounding box center [838, 210] width 91 height 27
select select "10"
select select "2025"
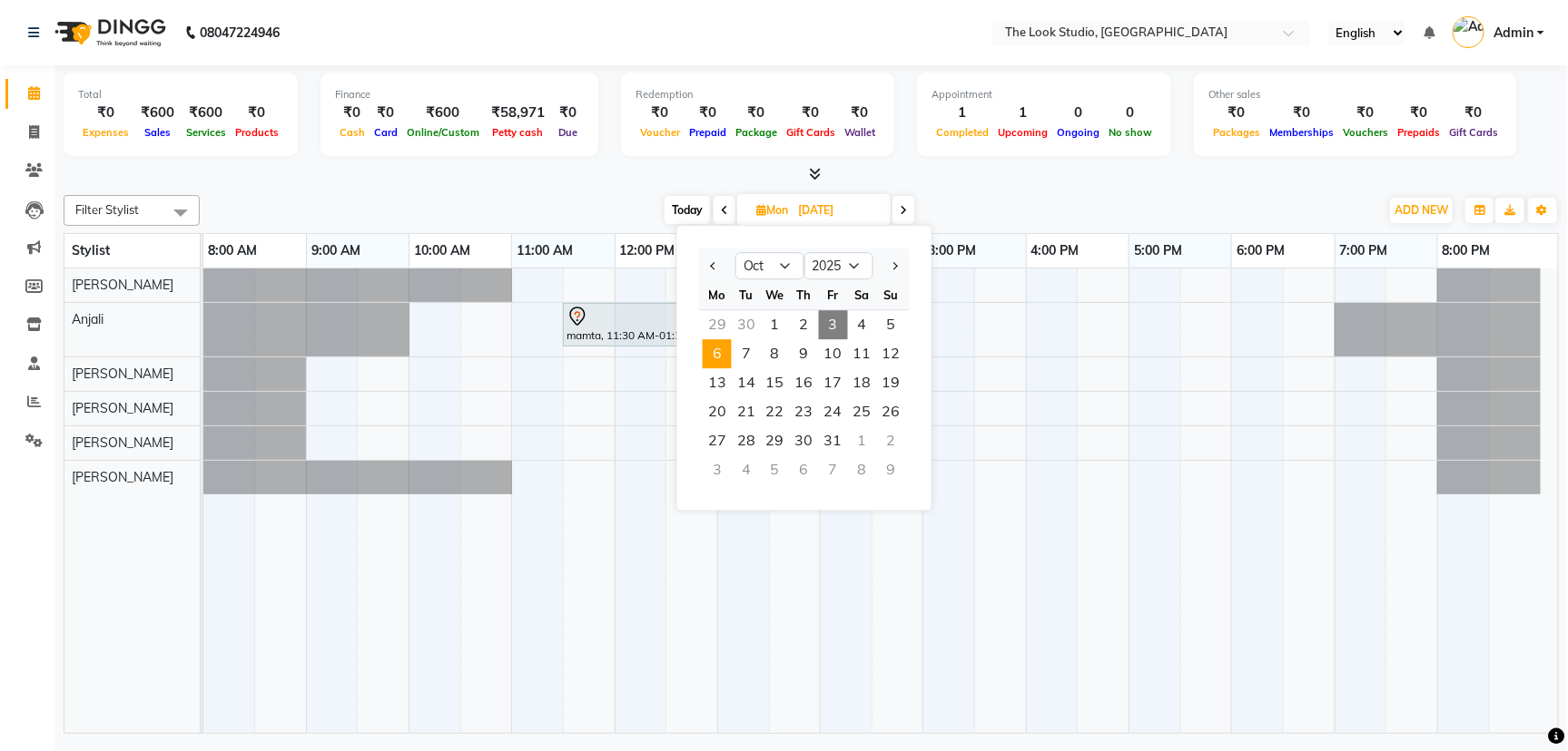
click at [838, 327] on span "3" at bounding box center [834, 325] width 29 height 29
type input "03-10-2025"
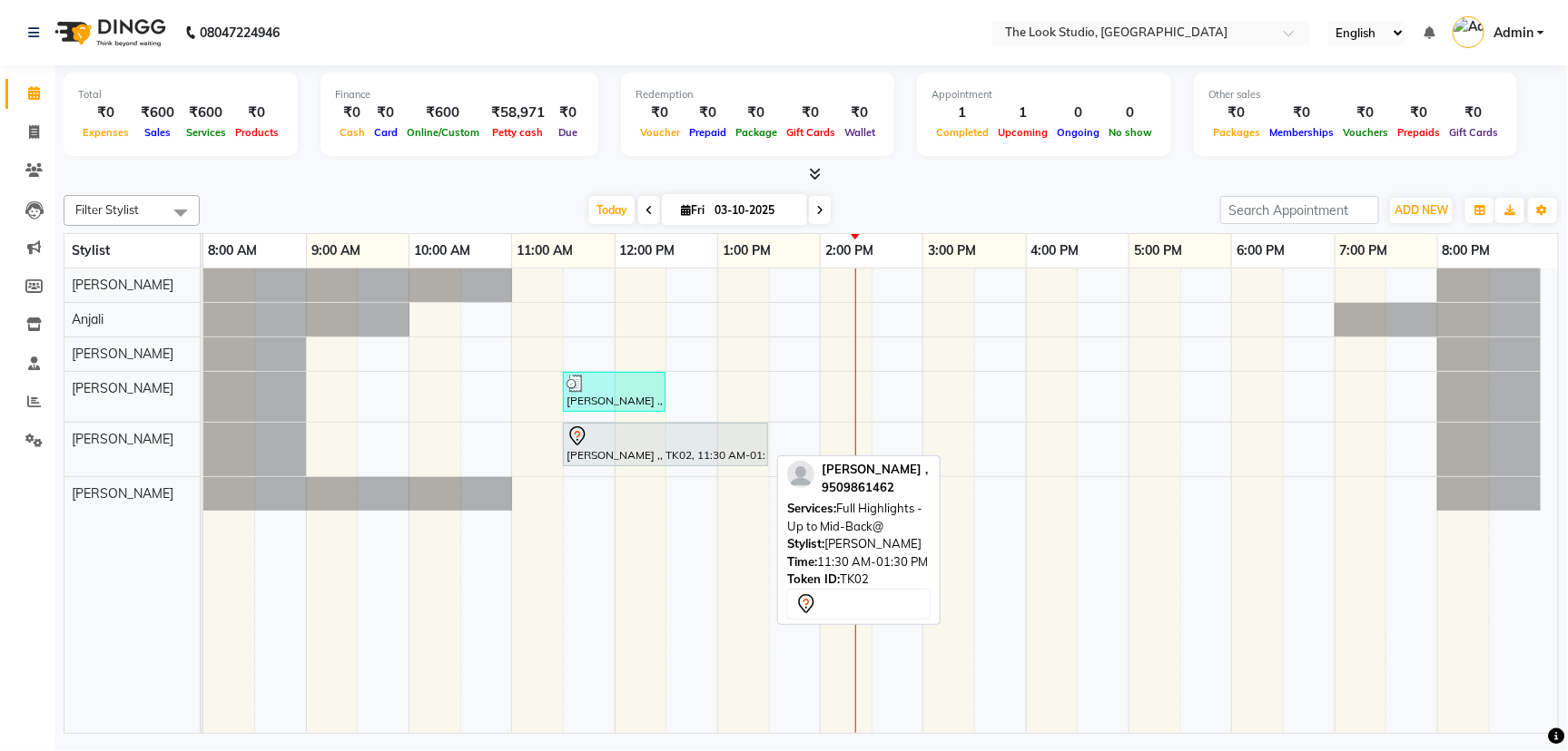
click at [686, 434] on div at bounding box center [665, 436] width 198 height 22
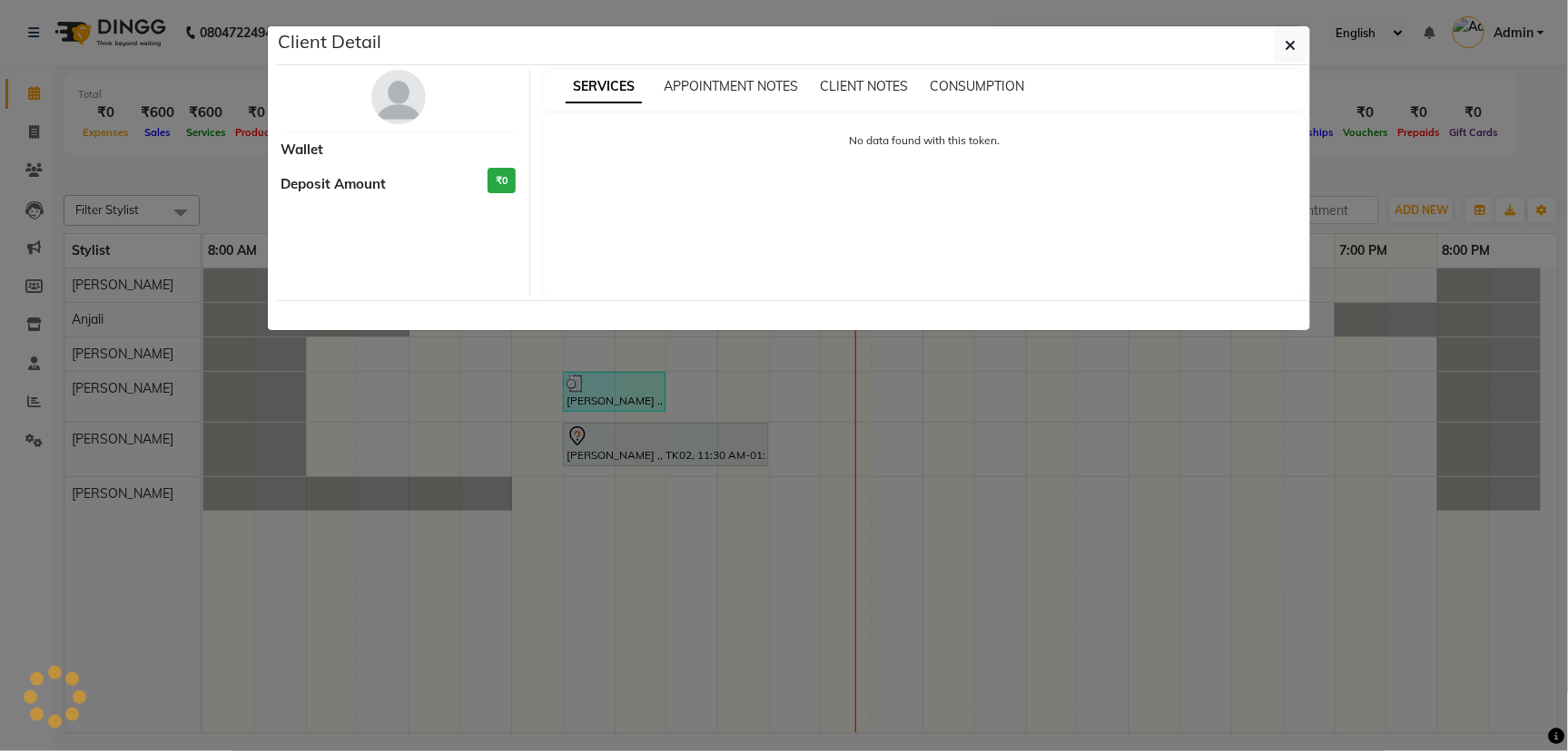
select select "7"
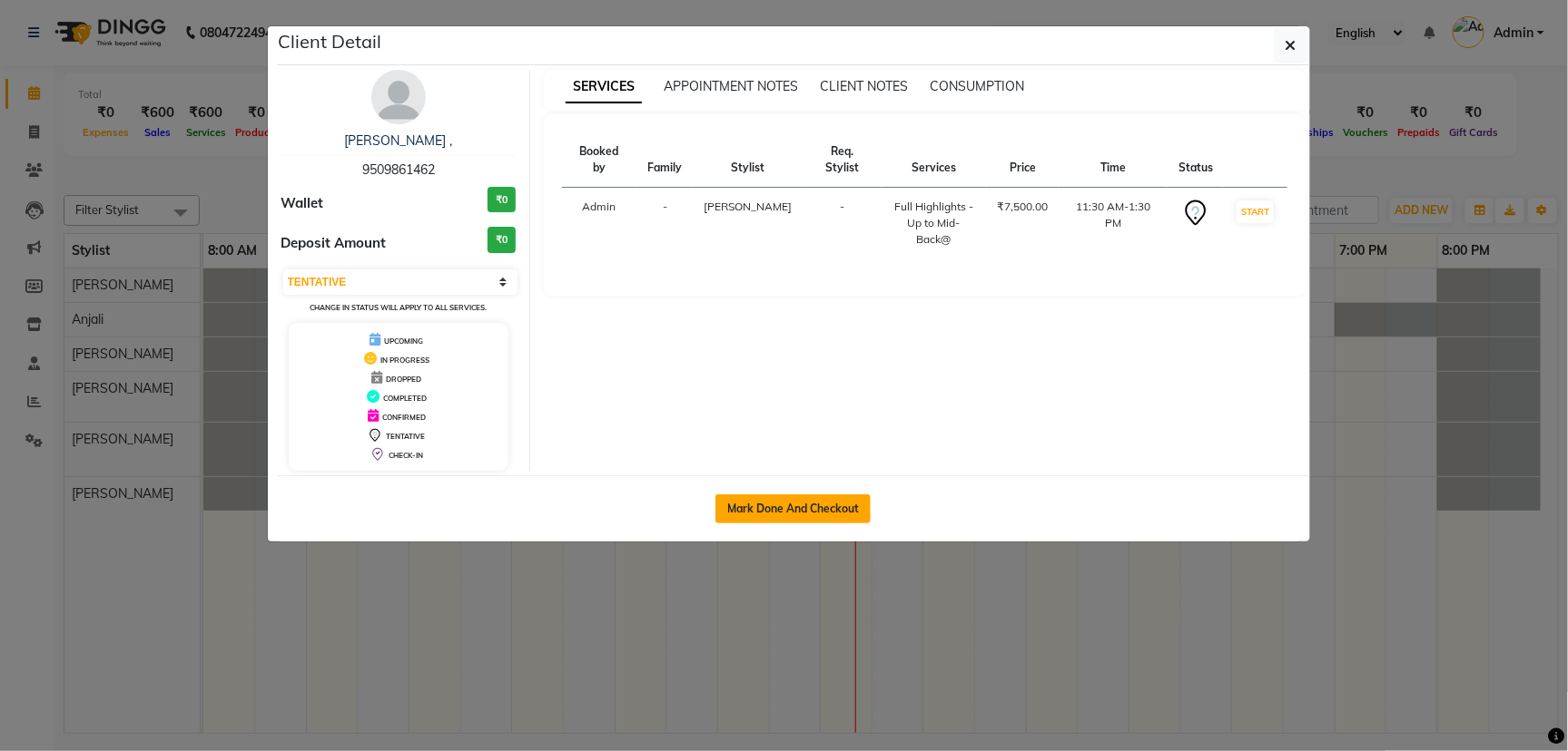
click at [797, 508] on button "Mark Done And Checkout" at bounding box center [793, 509] width 155 height 29
select select "service"
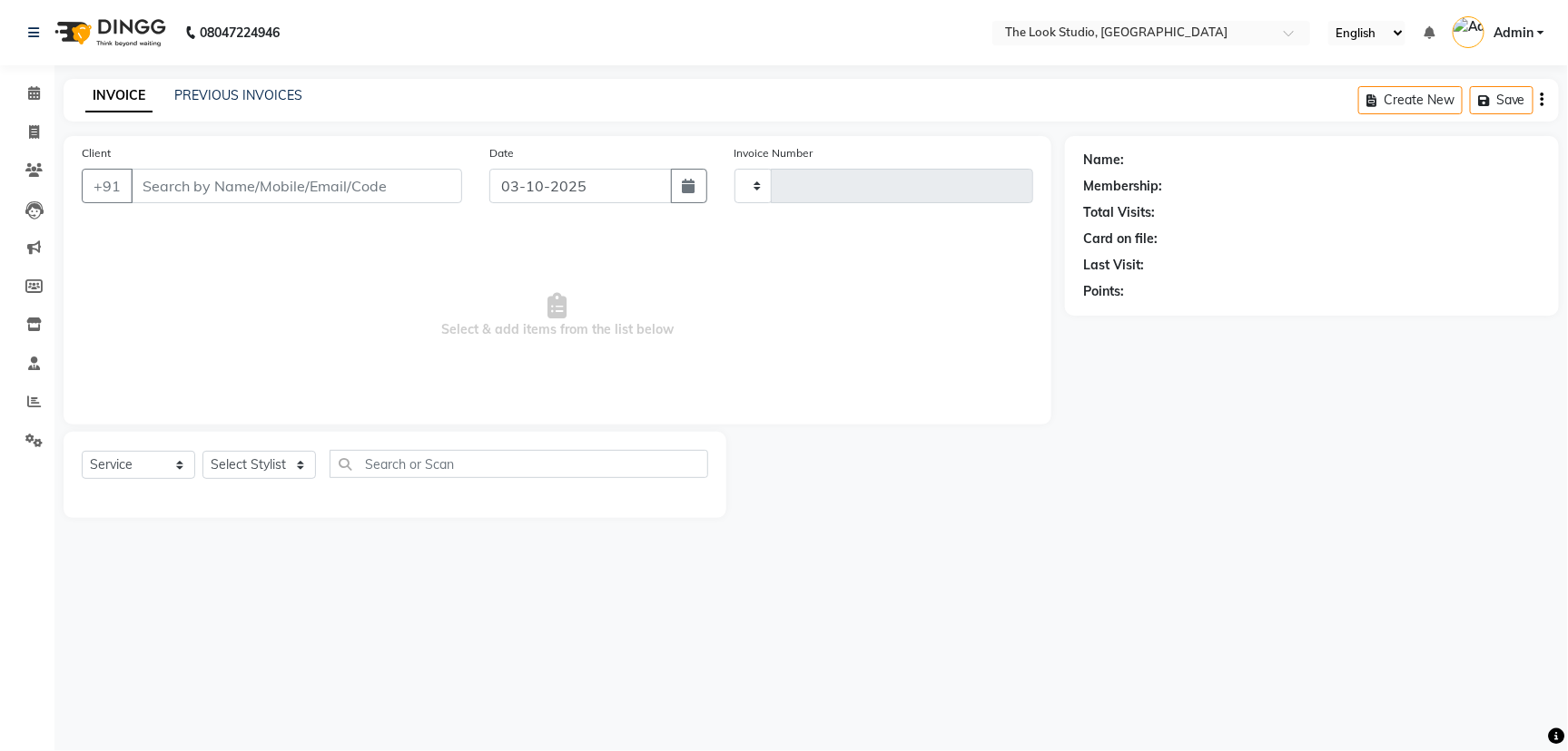
type input "0922"
select select "6149"
select select "product"
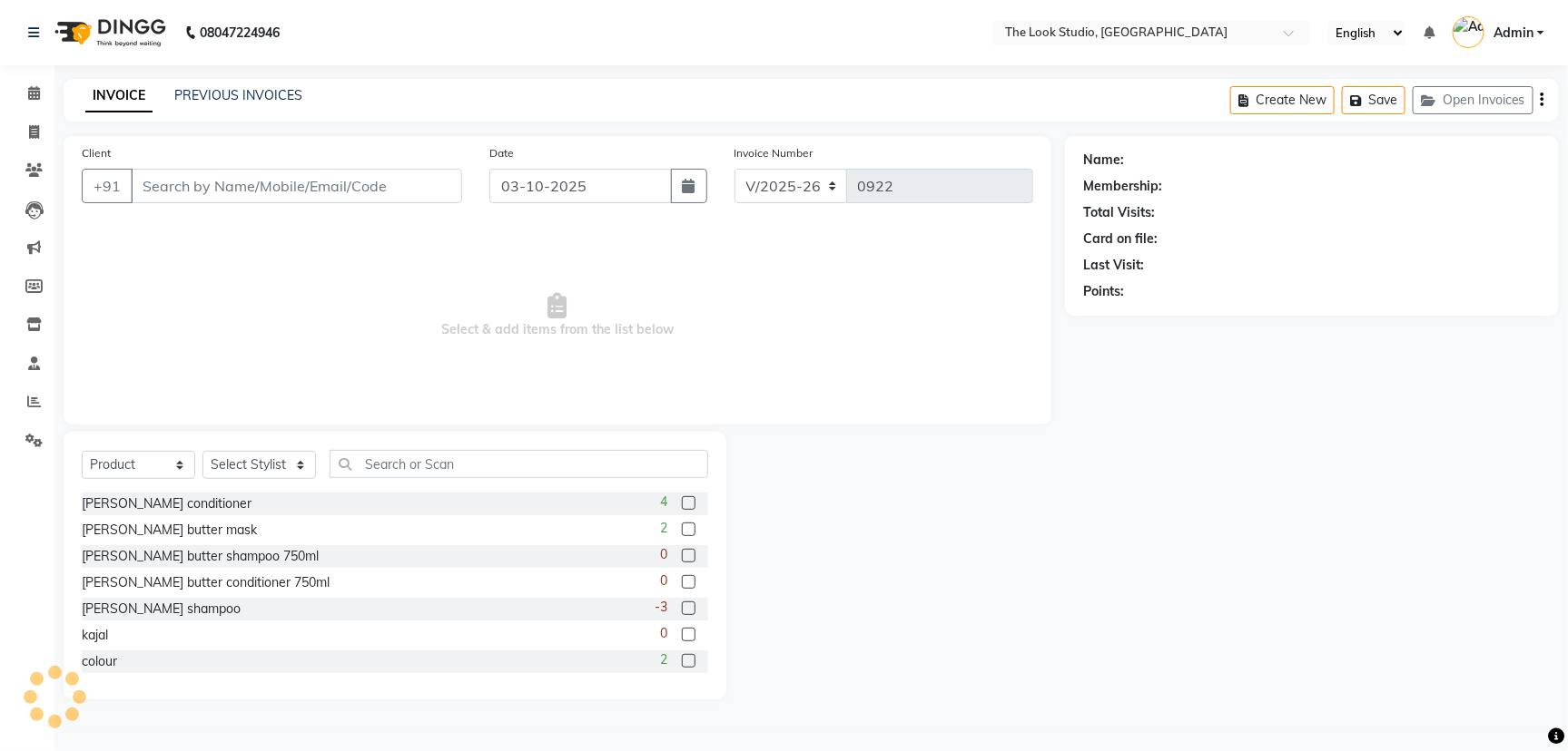
type input "9509861462"
select select "45010"
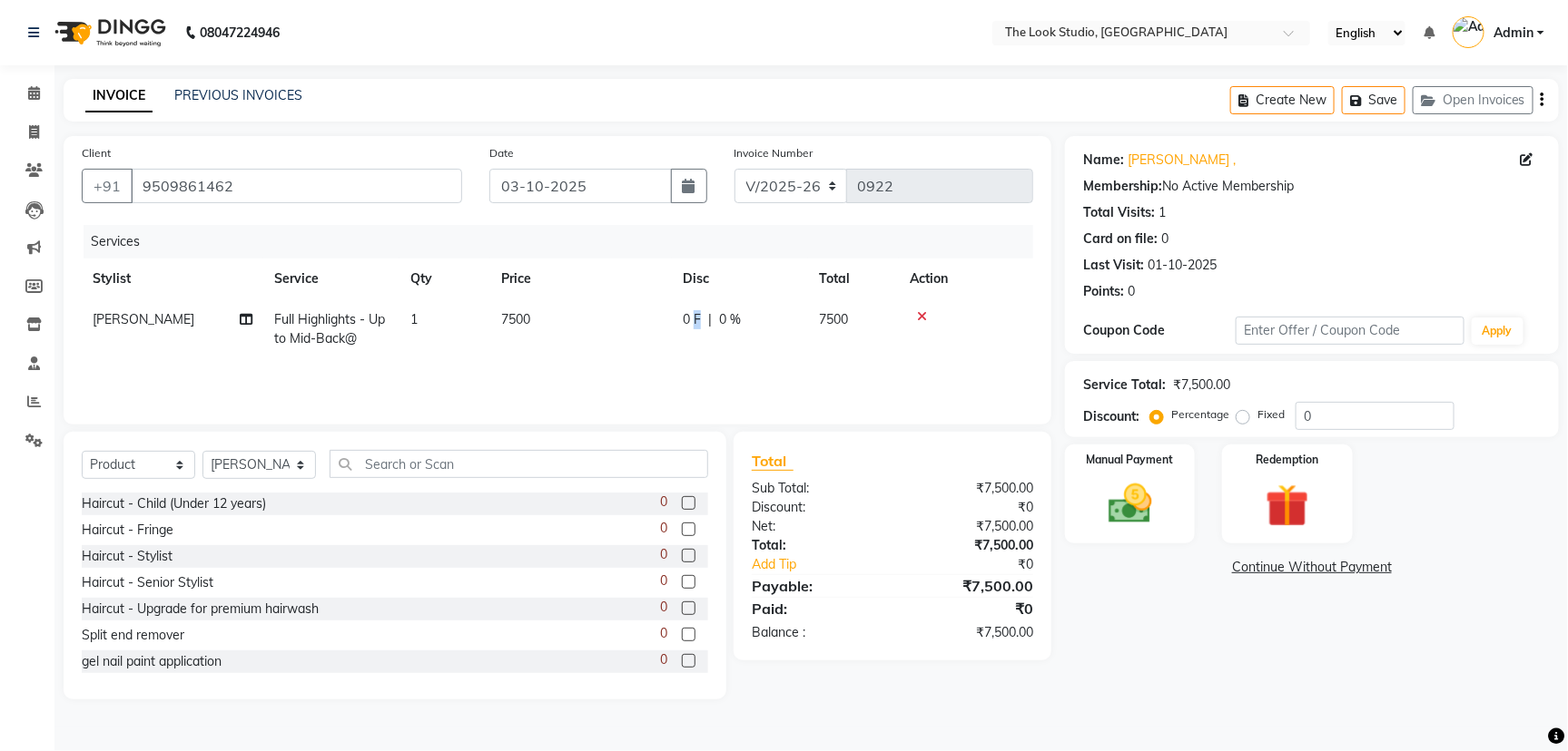
click at [696, 316] on span "0 F" at bounding box center [691, 320] width 18 height 19
select select "45010"
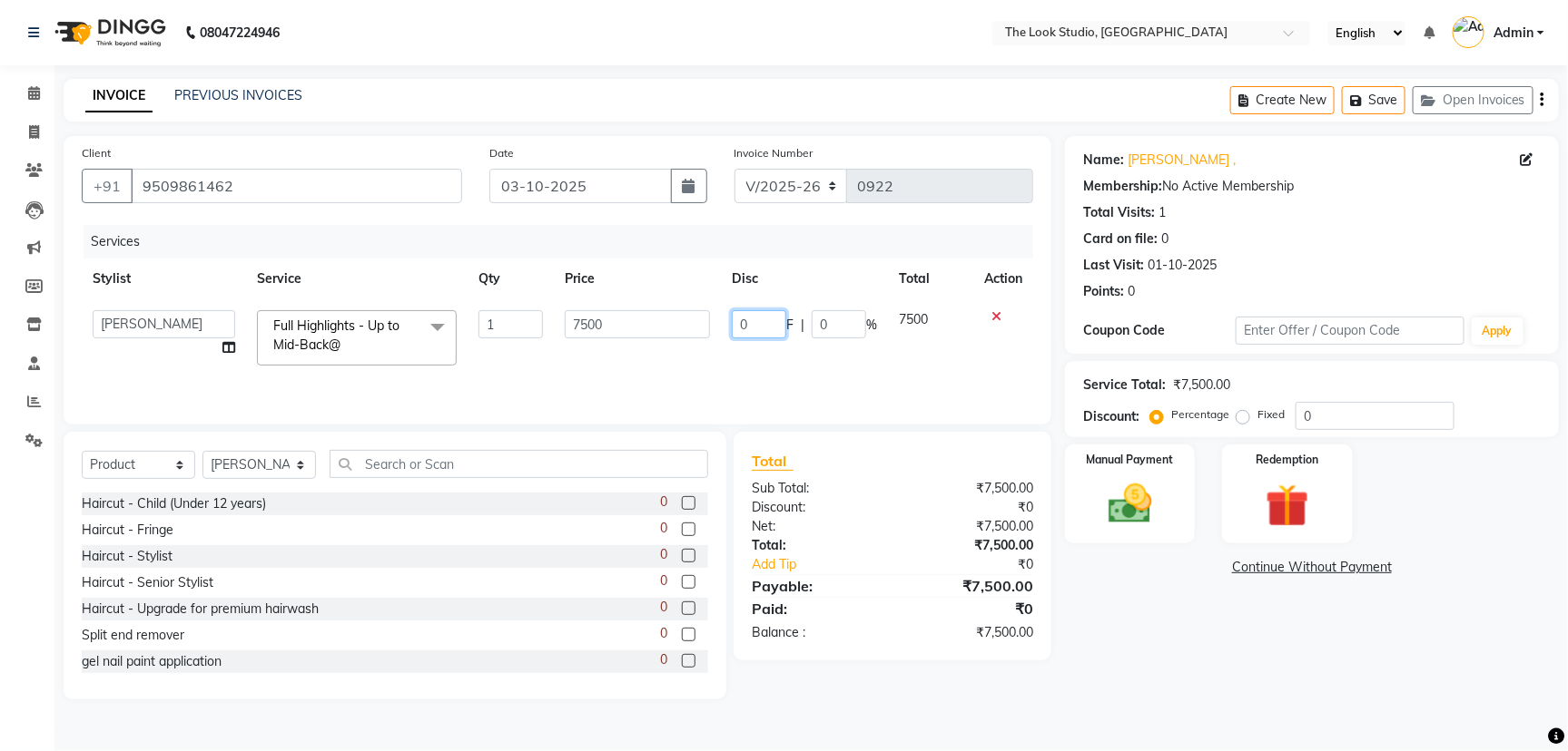
click at [762, 319] on input "0" at bounding box center [758, 324] width 54 height 28
type input "4000"
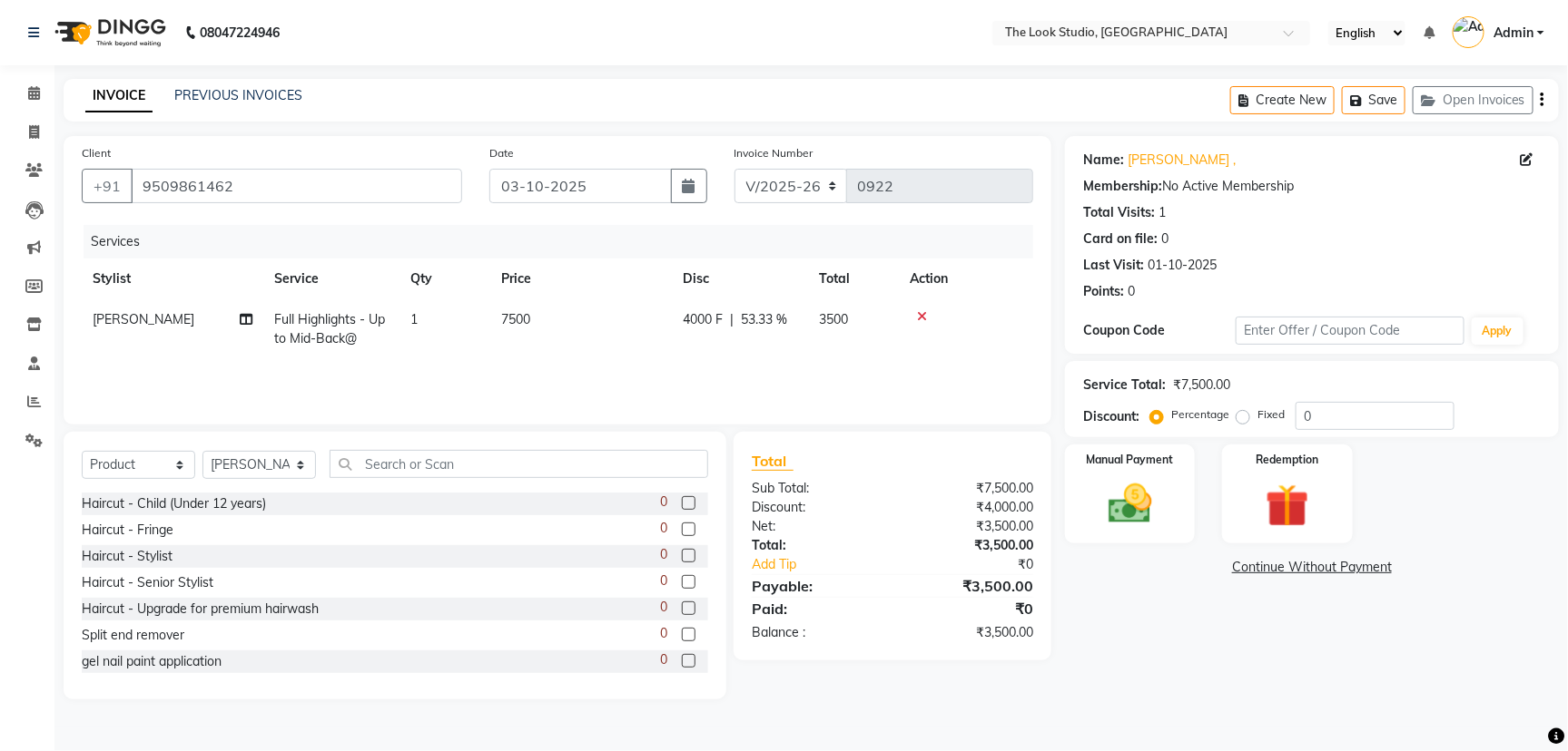
click at [814, 364] on div "Services Stylist Service Qty Price Disc Total Action [PERSON_NAME] Full Highlig…" at bounding box center [556, 316] width 951 height 182
click at [1159, 491] on img at bounding box center [1129, 504] width 74 height 52
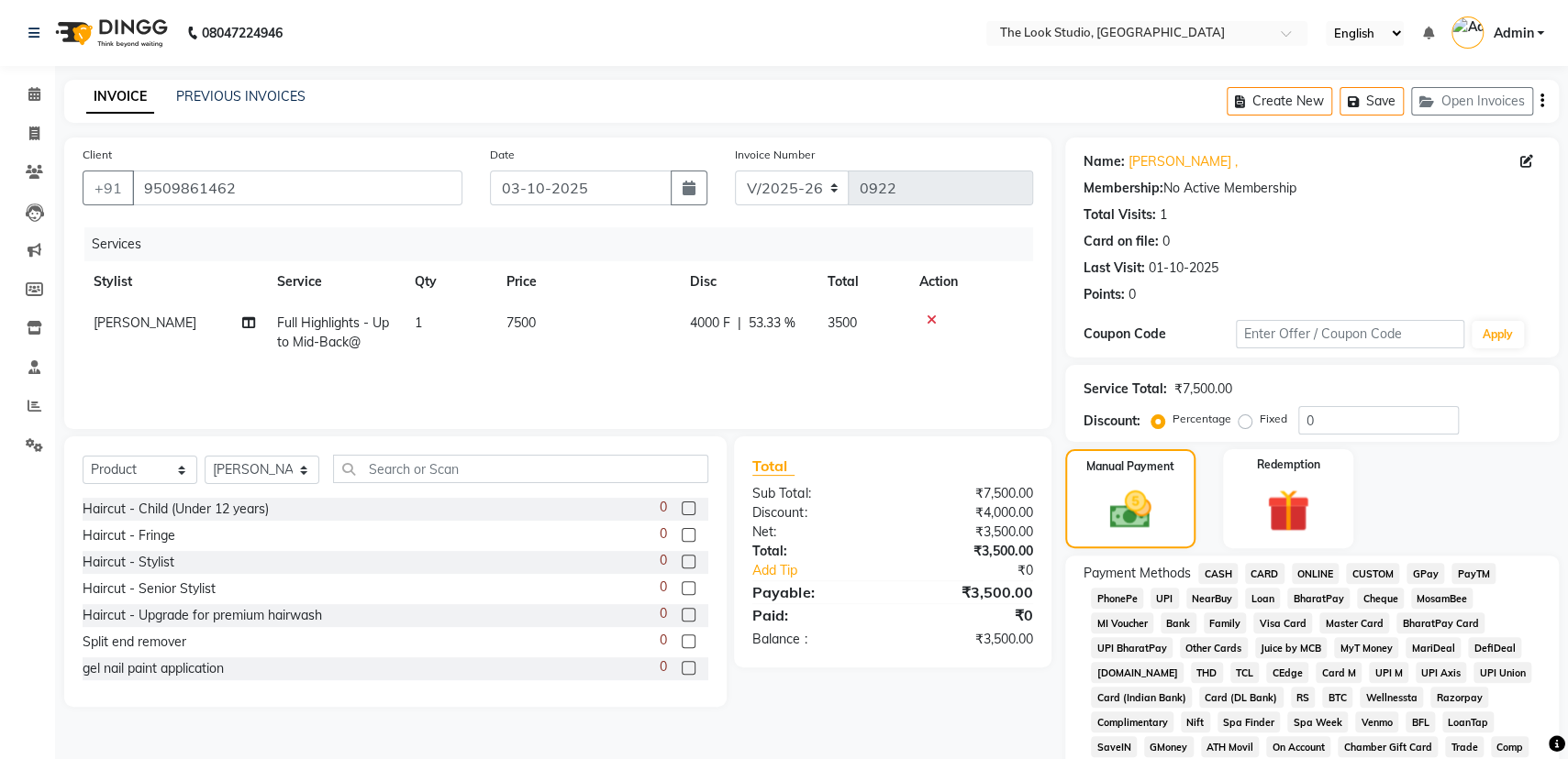
click at [1227, 574] on span "CASH" at bounding box center [1217, 574] width 40 height 21
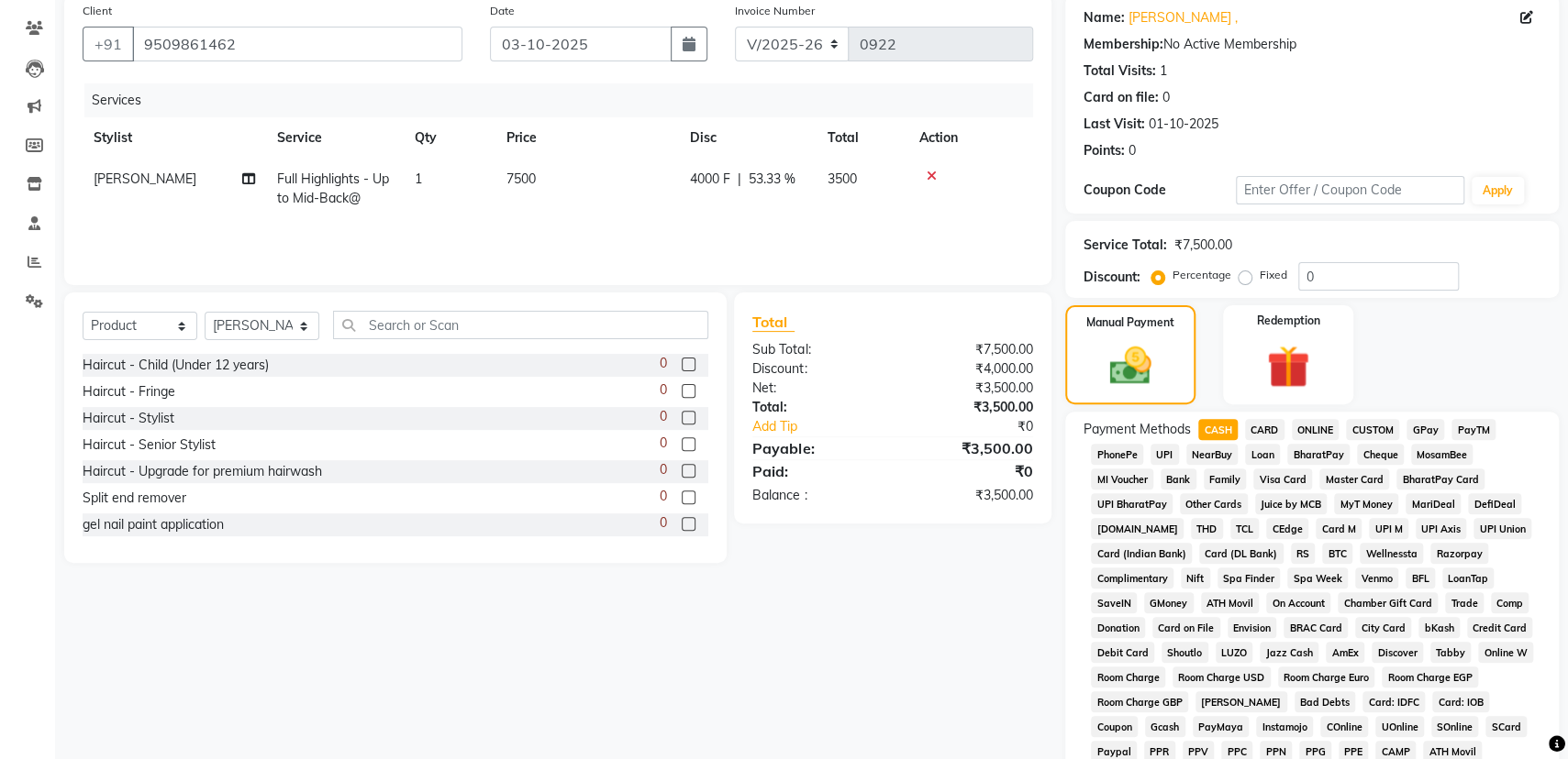
scroll to position [304, 0]
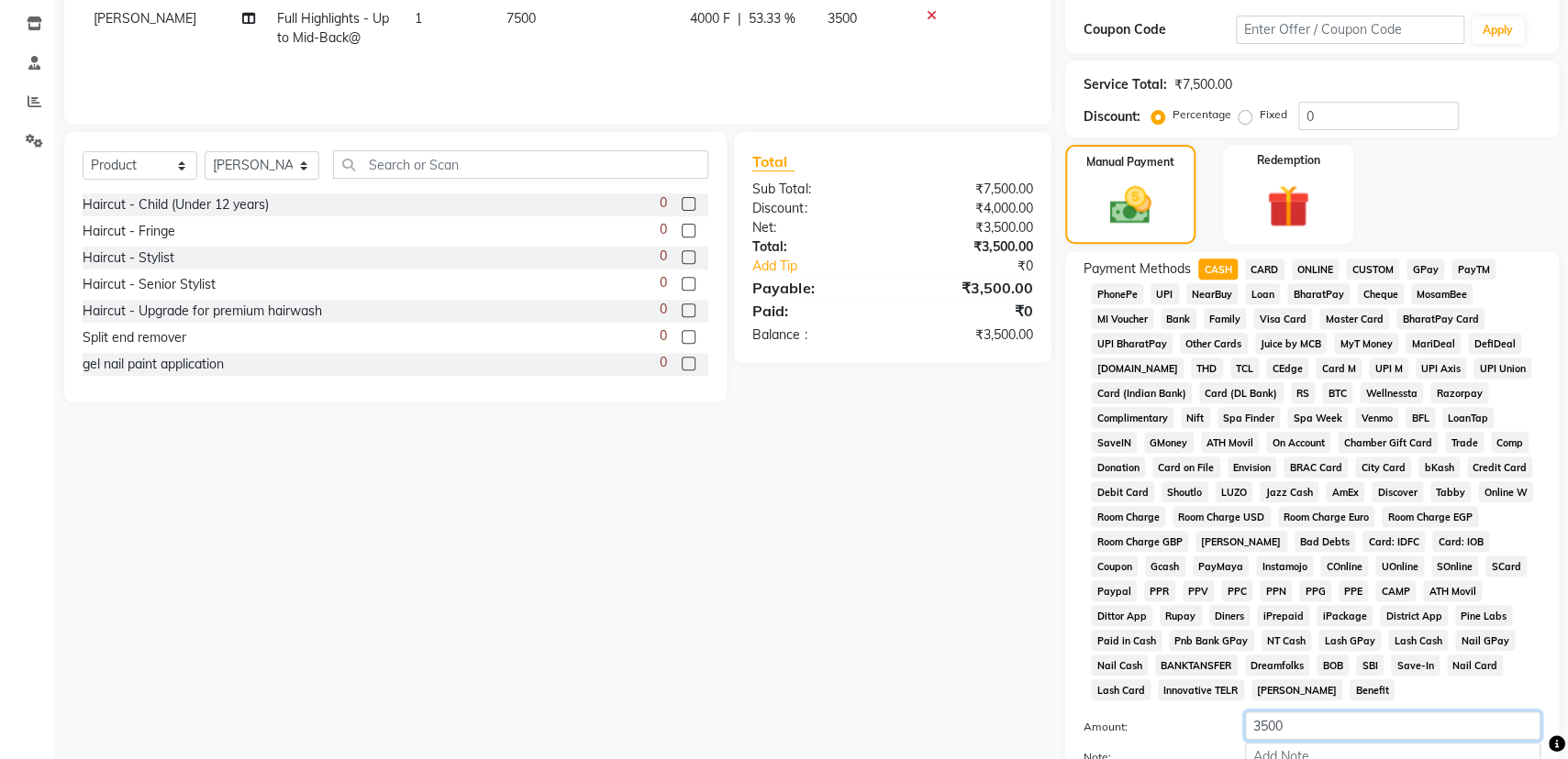
click at [1296, 729] on input "3500" at bounding box center [1393, 725] width 296 height 28
type input "3"
type input "2500"
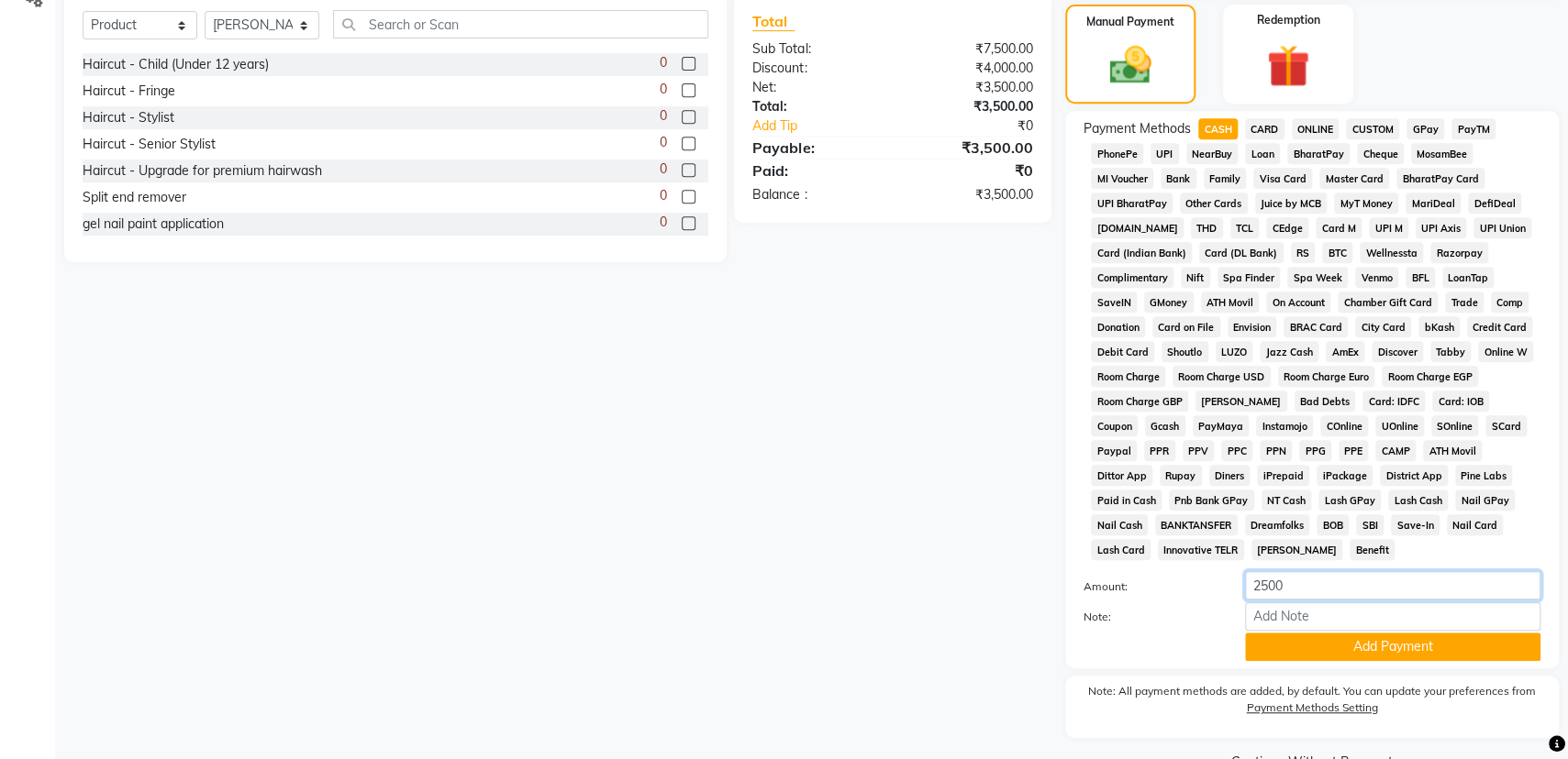
scroll to position [487, 0]
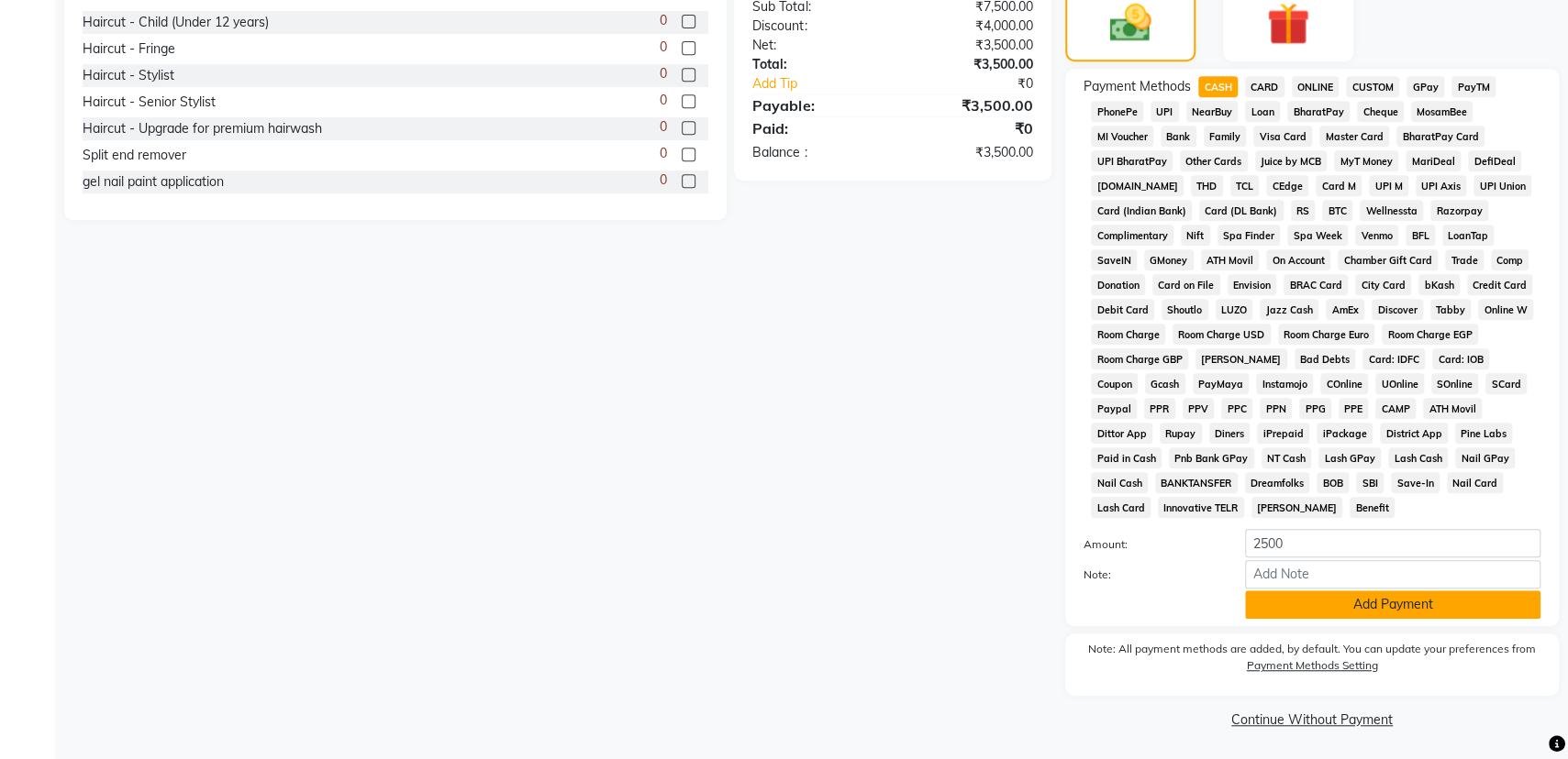
click at [1375, 599] on button "Add Payment" at bounding box center [1393, 604] width 296 height 28
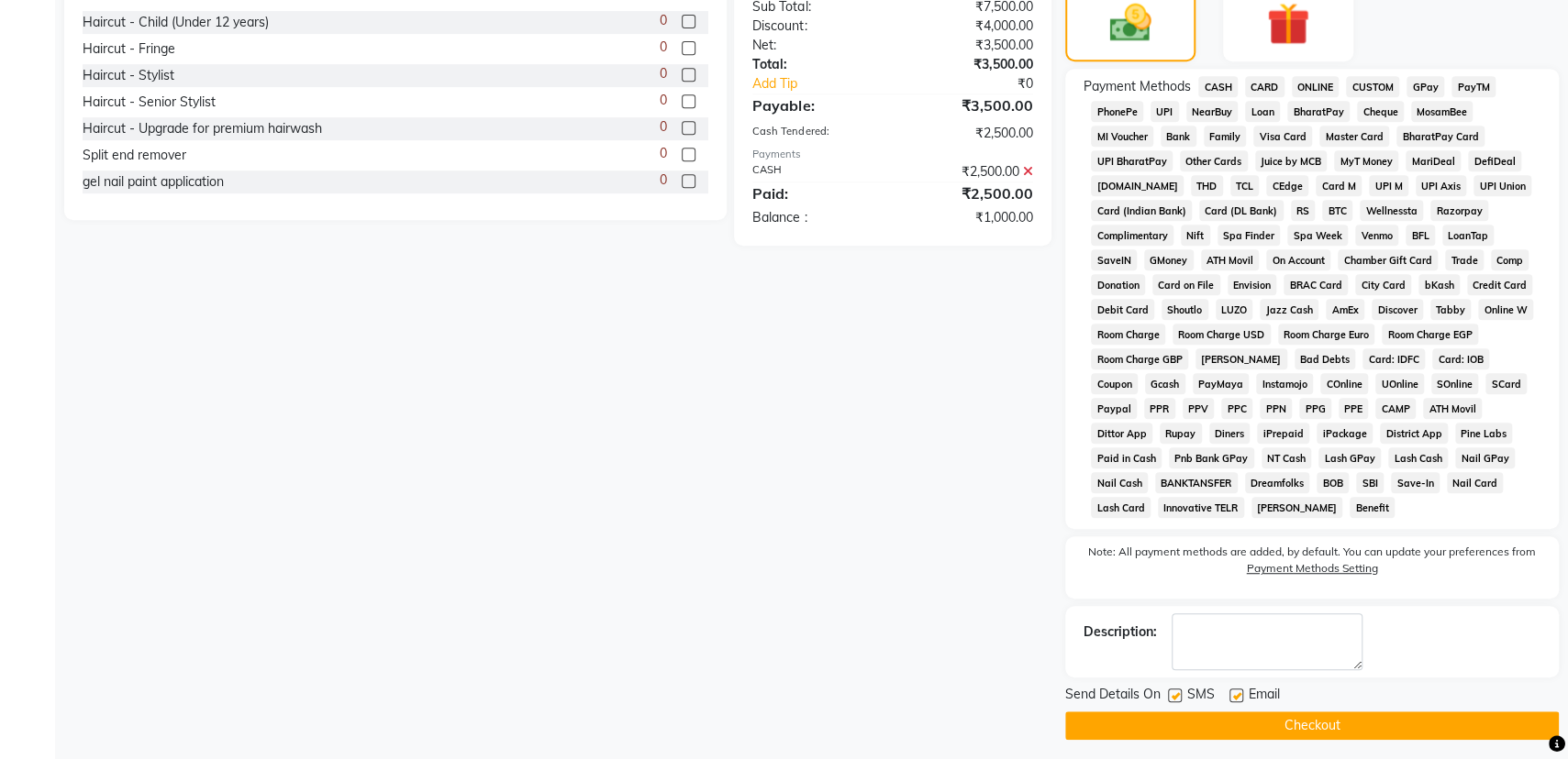
click at [1166, 109] on span "UPI" at bounding box center [1164, 111] width 28 height 21
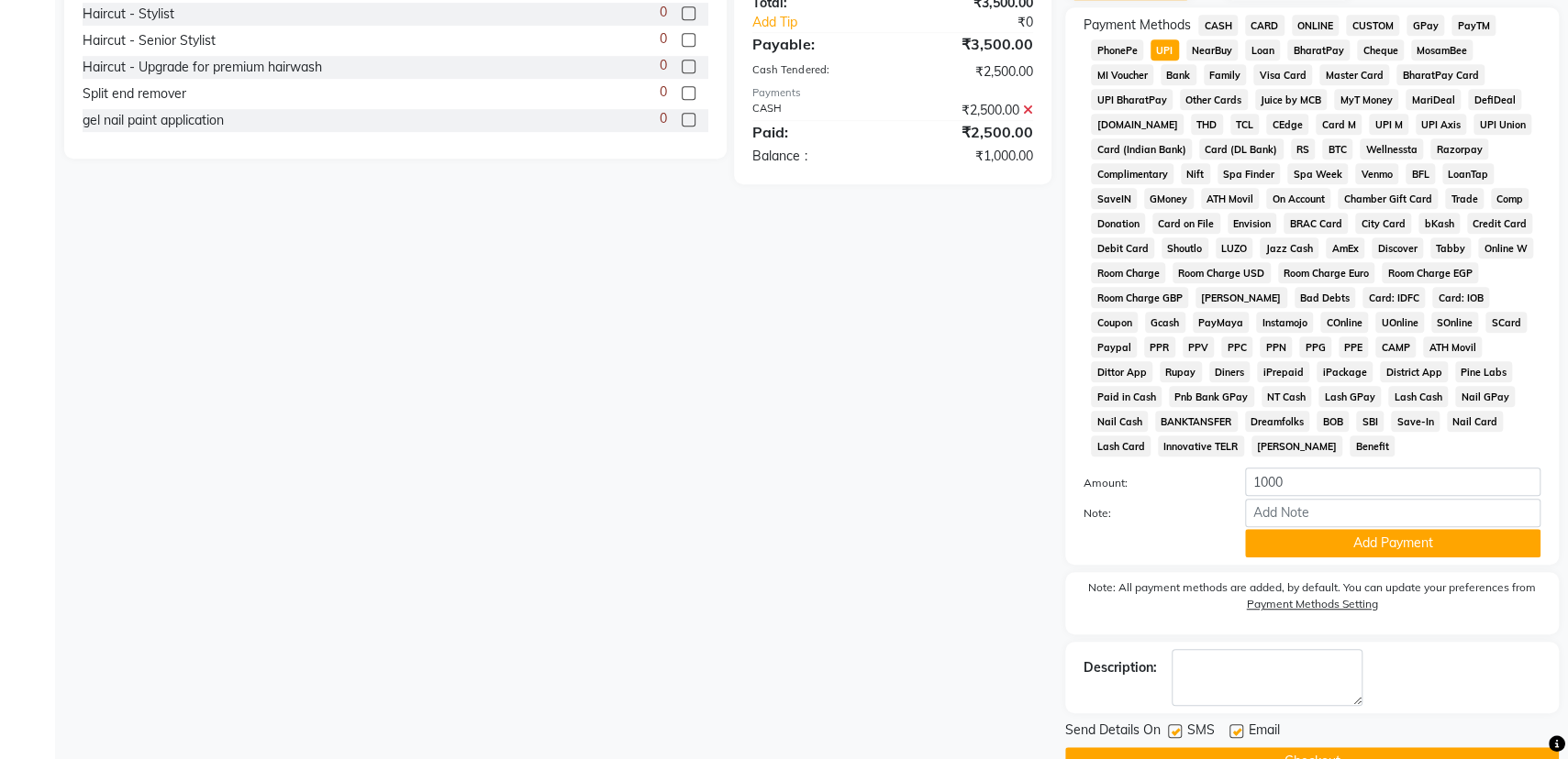
scroll to position [591, 0]
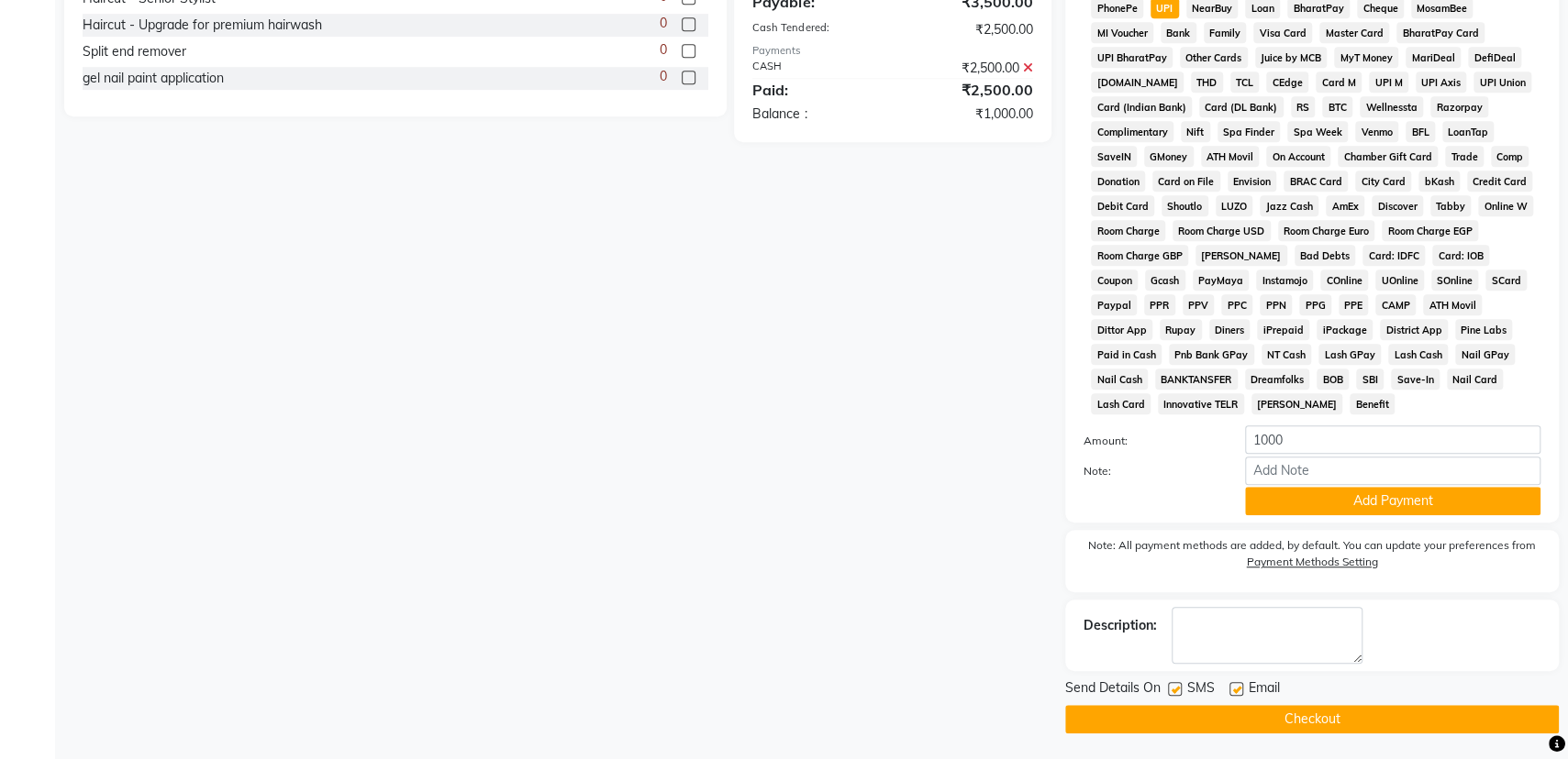
click at [1355, 494] on button "Add Payment" at bounding box center [1393, 500] width 296 height 28
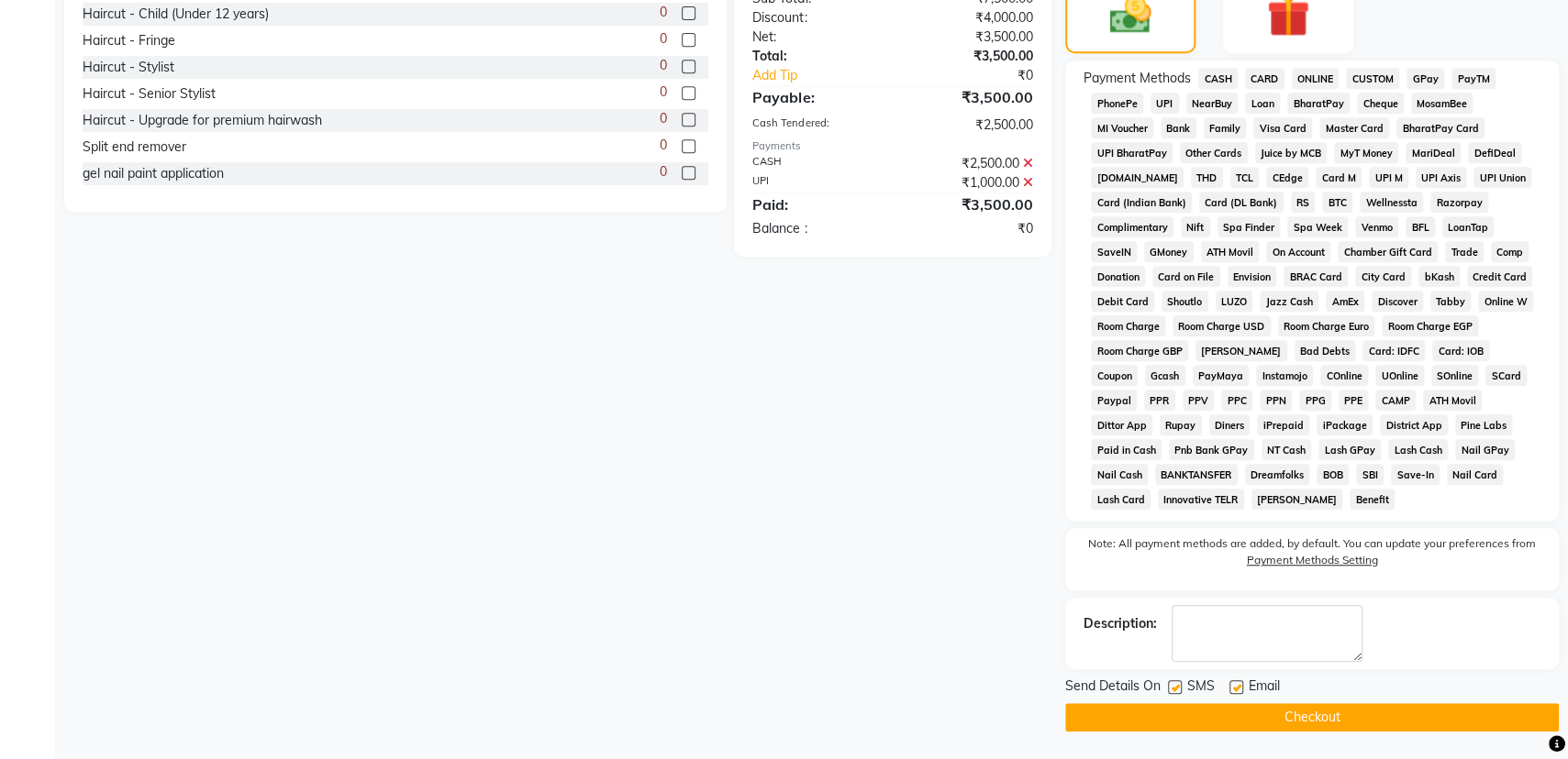
scroll to position [493, 0]
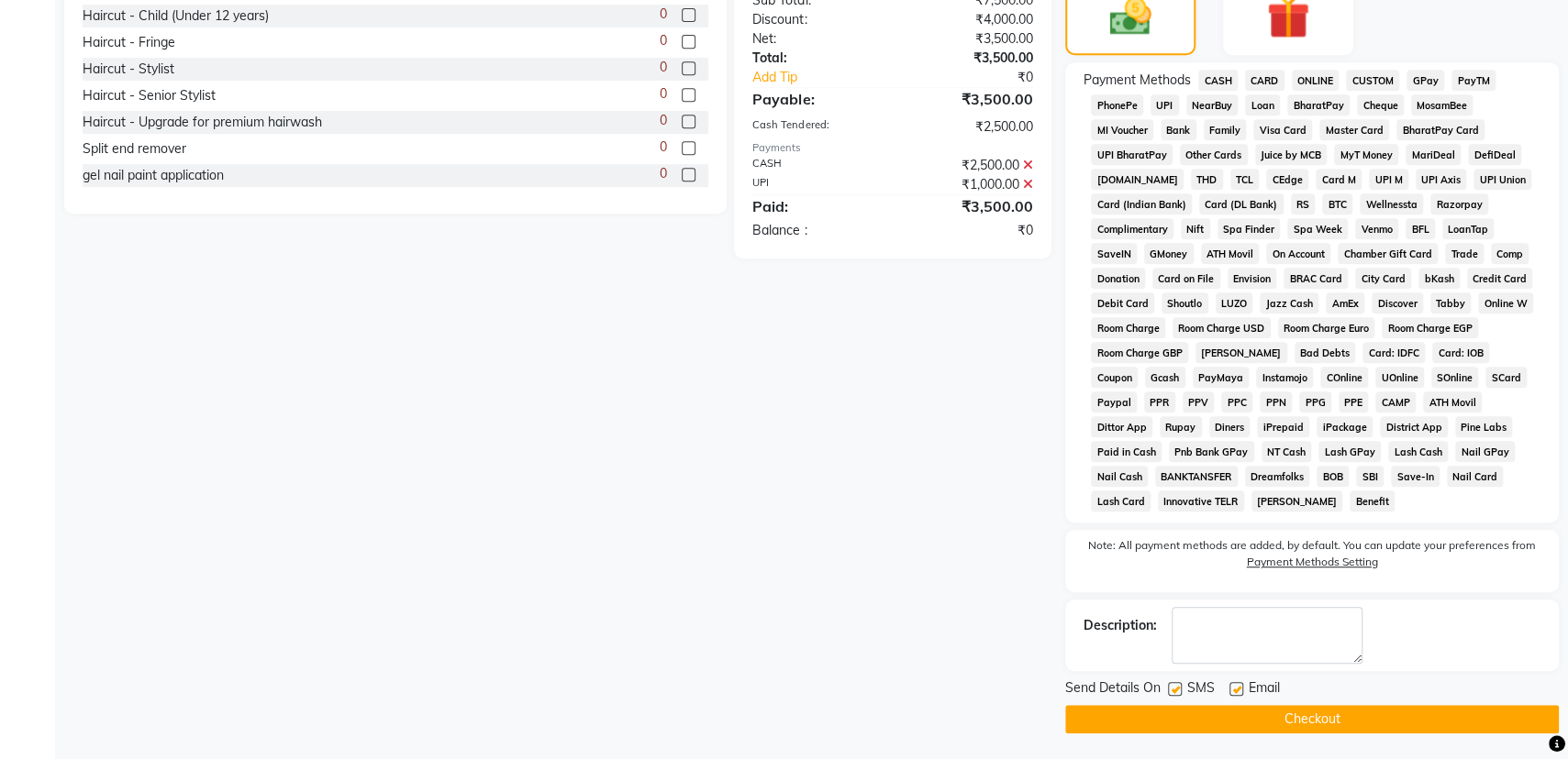
click at [1237, 685] on label at bounding box center [1237, 689] width 14 height 14
click at [1237, 685] on input "checkbox" at bounding box center [1236, 689] width 12 height 12
checkbox input "false"
click at [1394, 721] on button "Checkout" at bounding box center [1312, 718] width 494 height 28
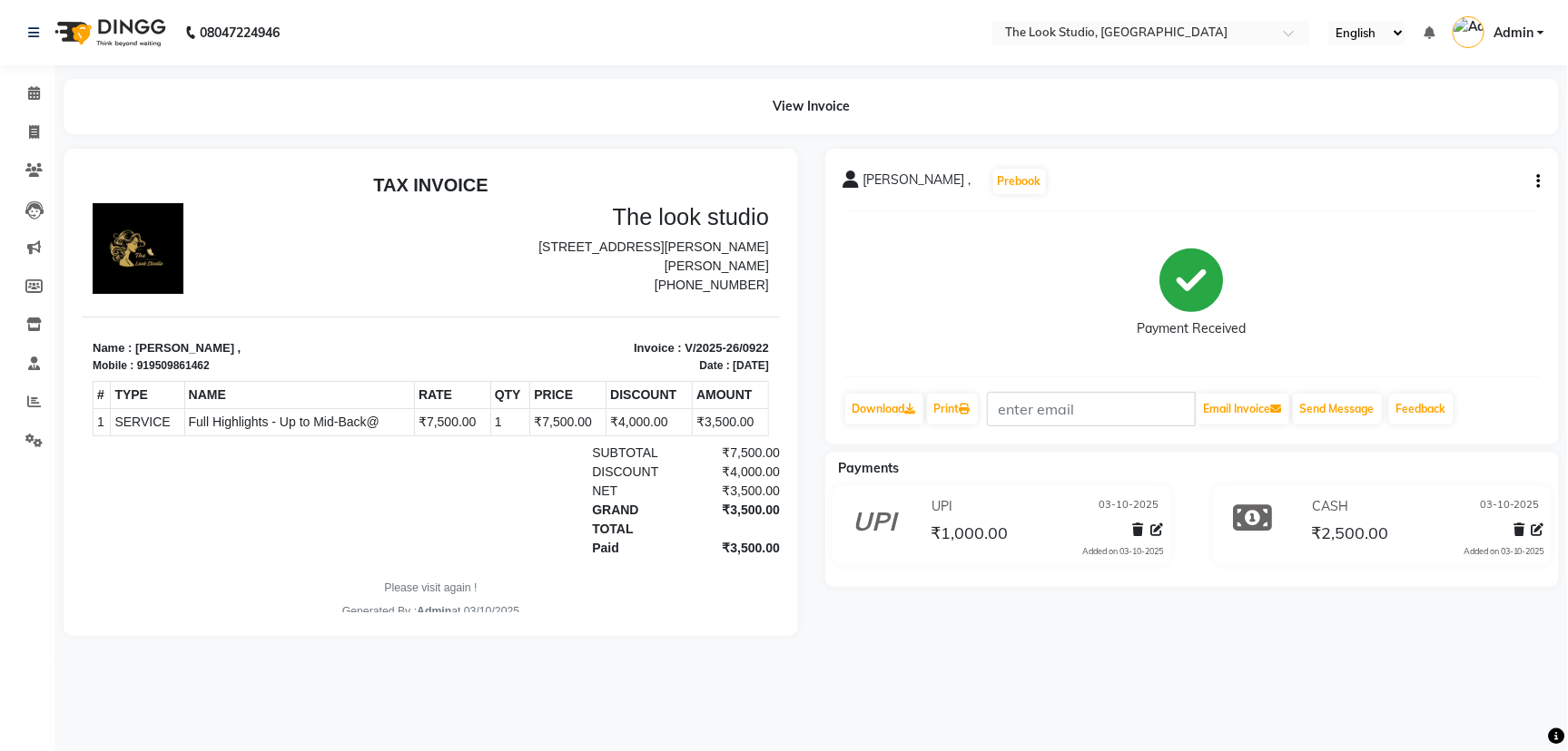
select select "service"
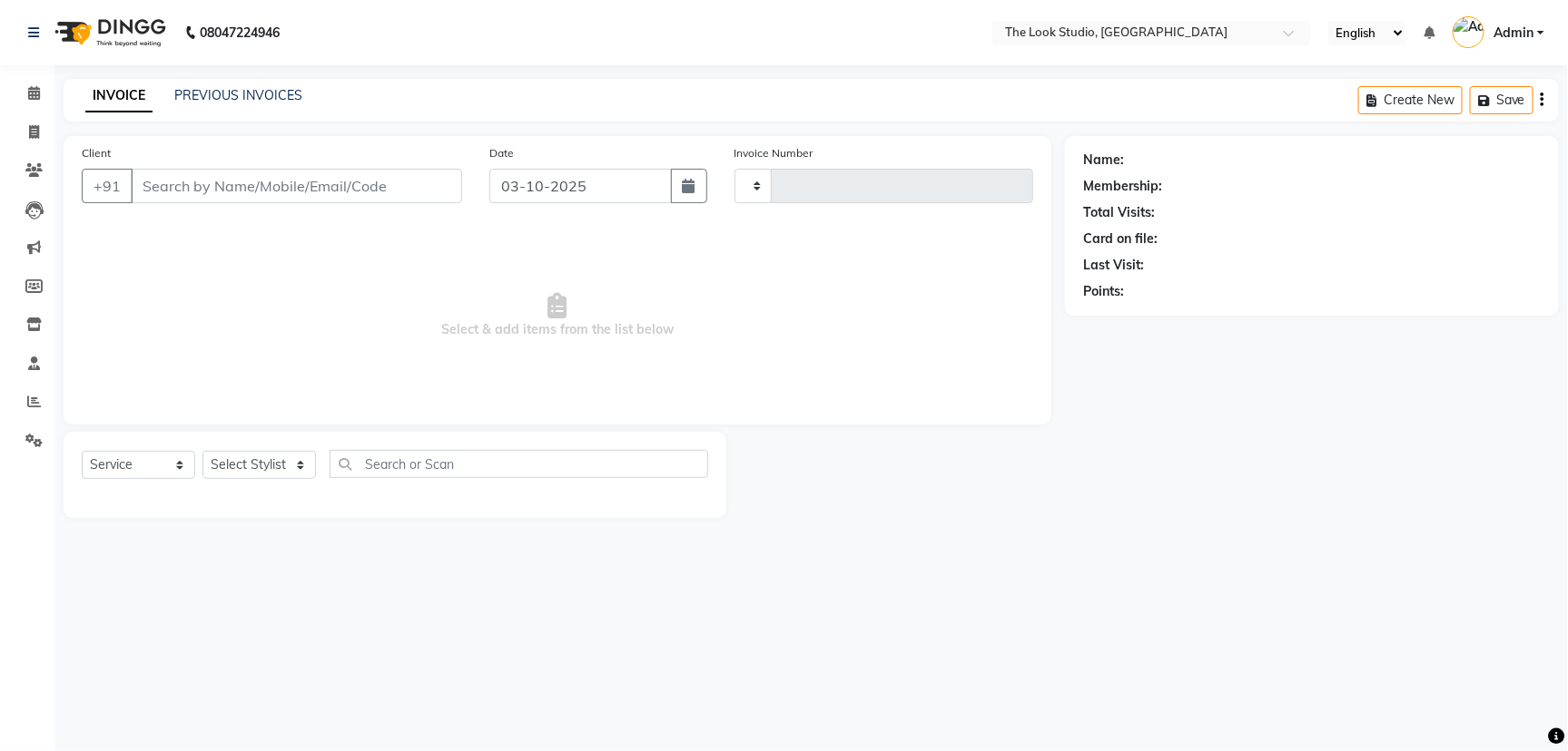
type input "0923"
select select "6149"
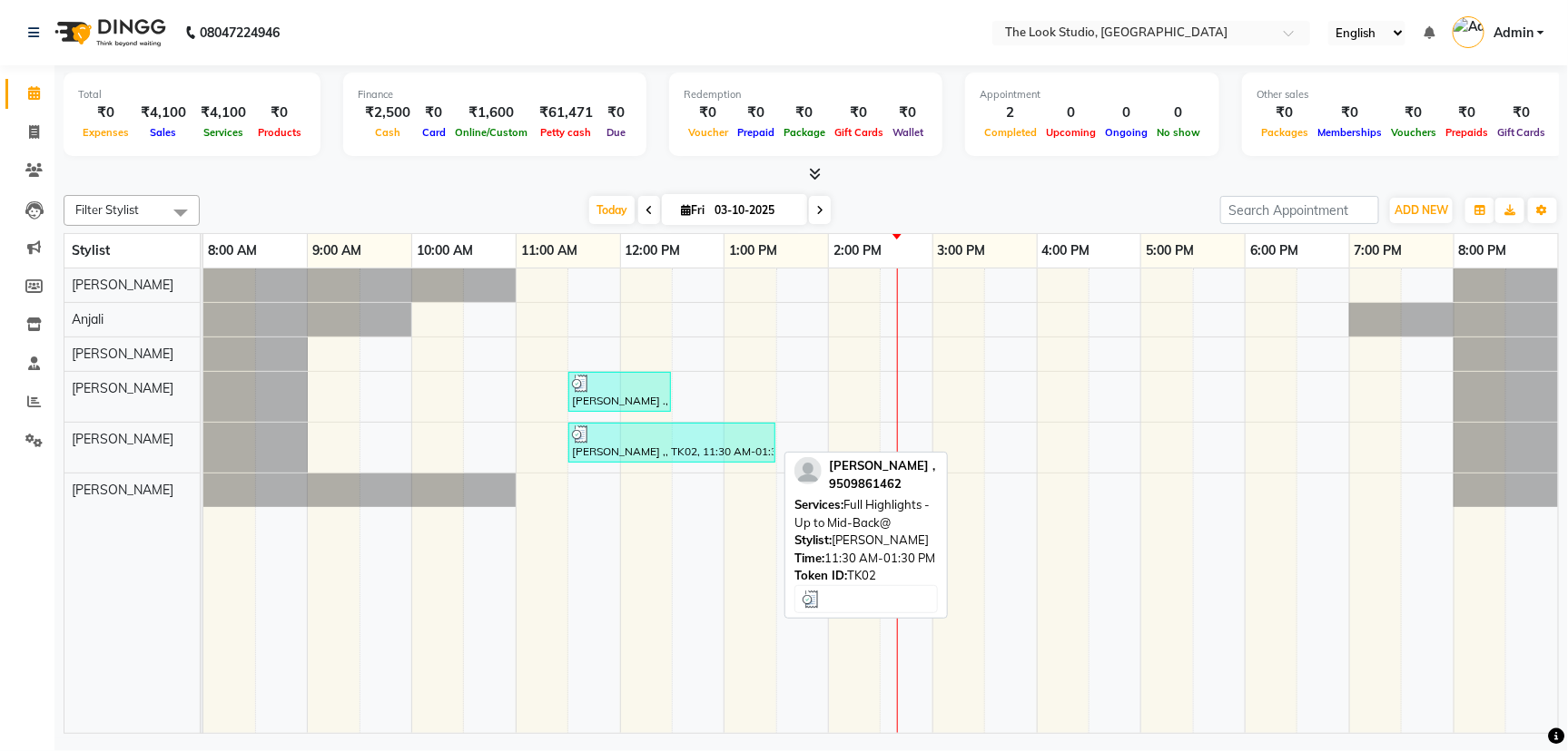
click at [698, 449] on div "[PERSON_NAME] ,, TK02, 11:30 AM-01:30 PM, Full Highlights - Up to Mid-Back@" at bounding box center [671, 442] width 204 height 34
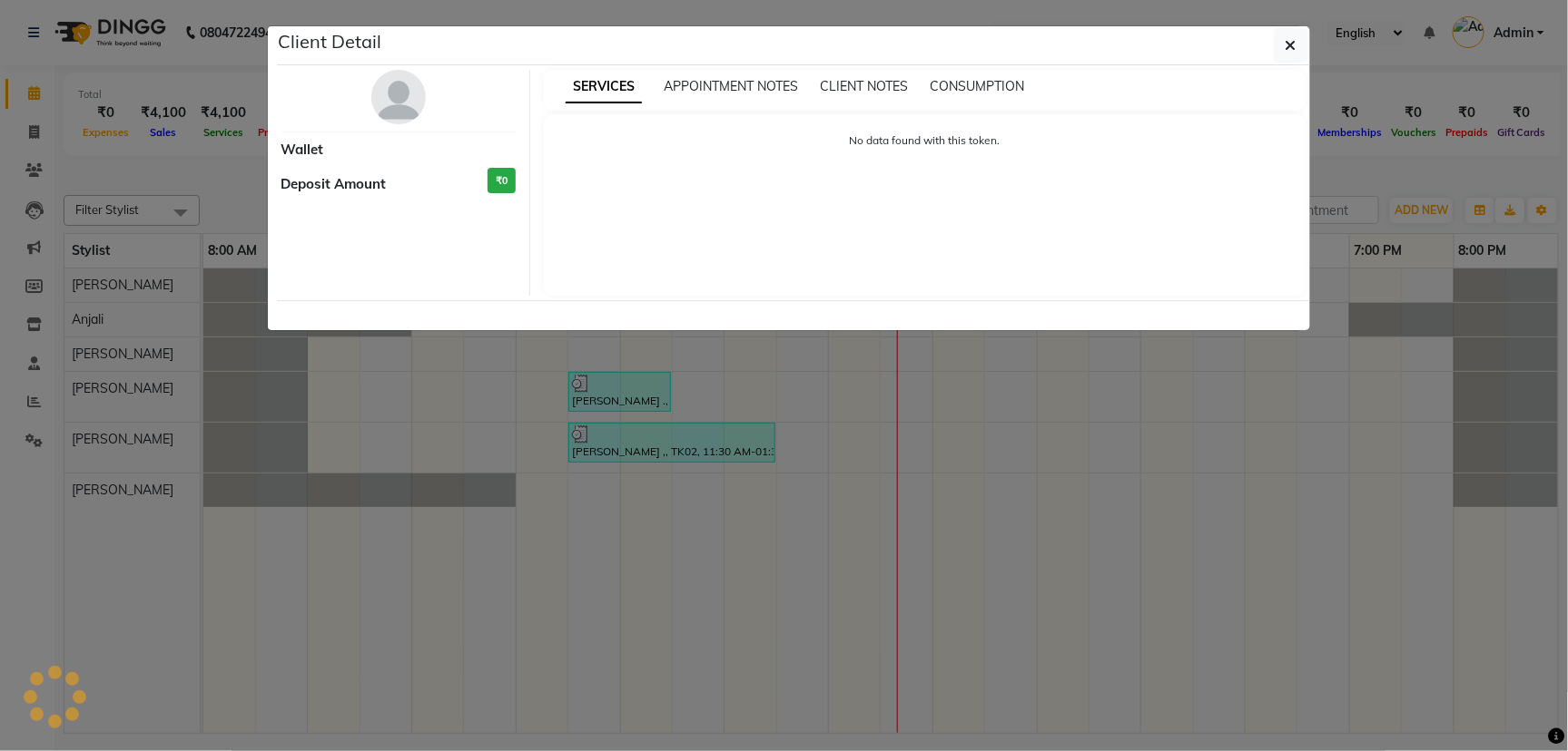
select select "3"
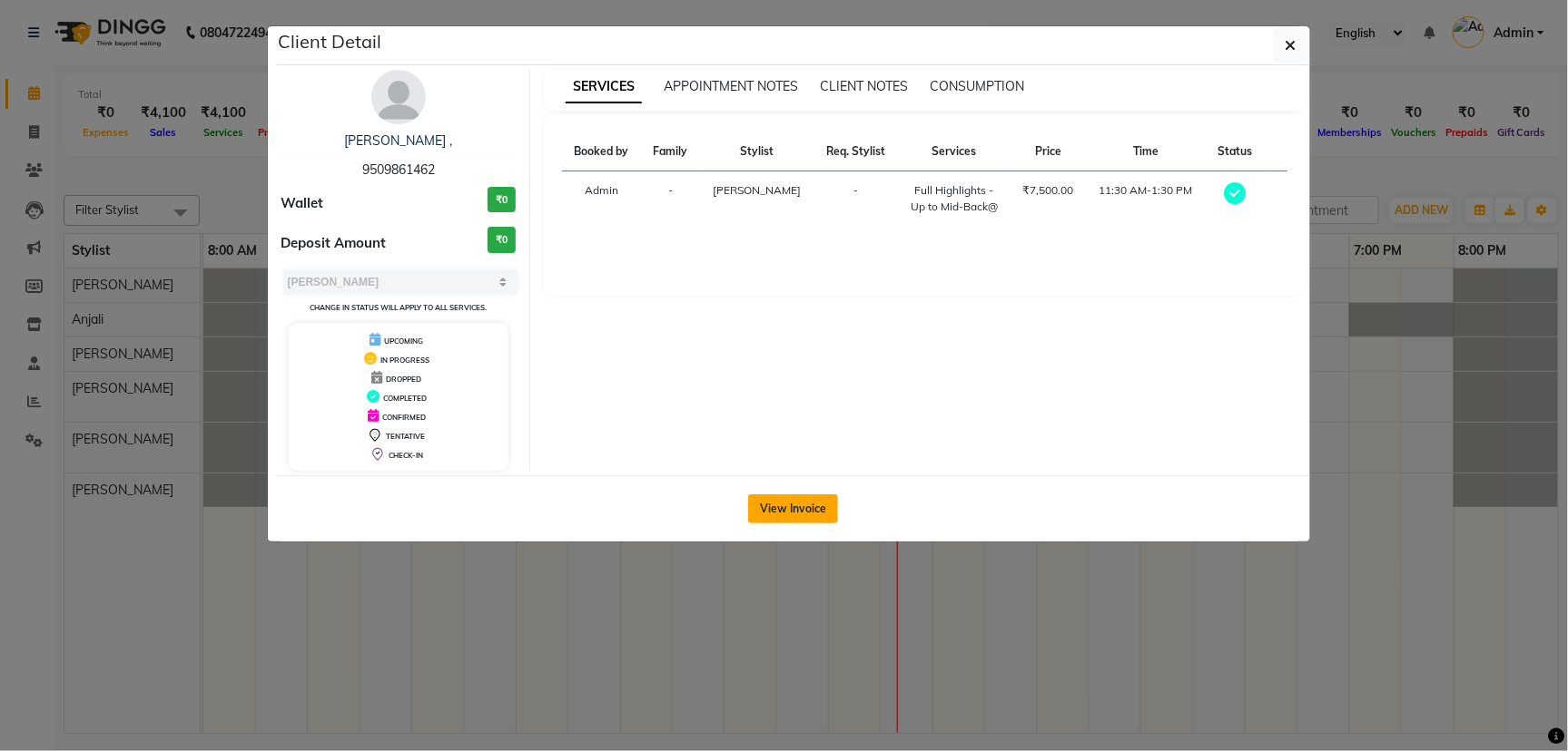
click at [762, 510] on button "View Invoice" at bounding box center [794, 509] width 90 height 29
